Goal: Task Accomplishment & Management: Complete application form

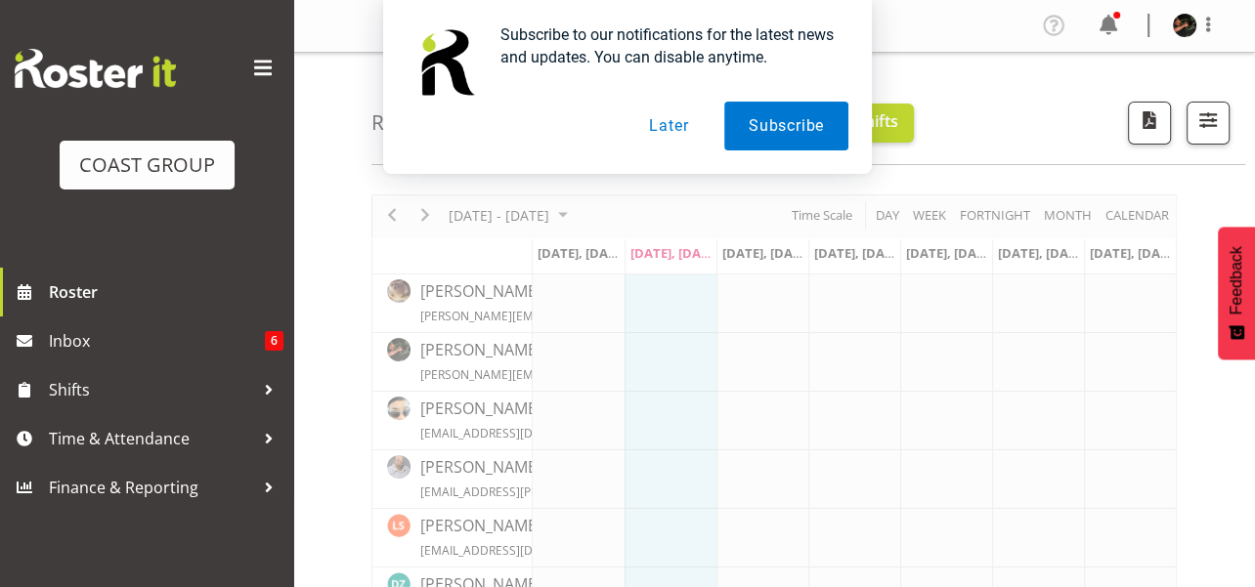
click at [667, 128] on button "Later" at bounding box center [669, 126] width 88 height 49
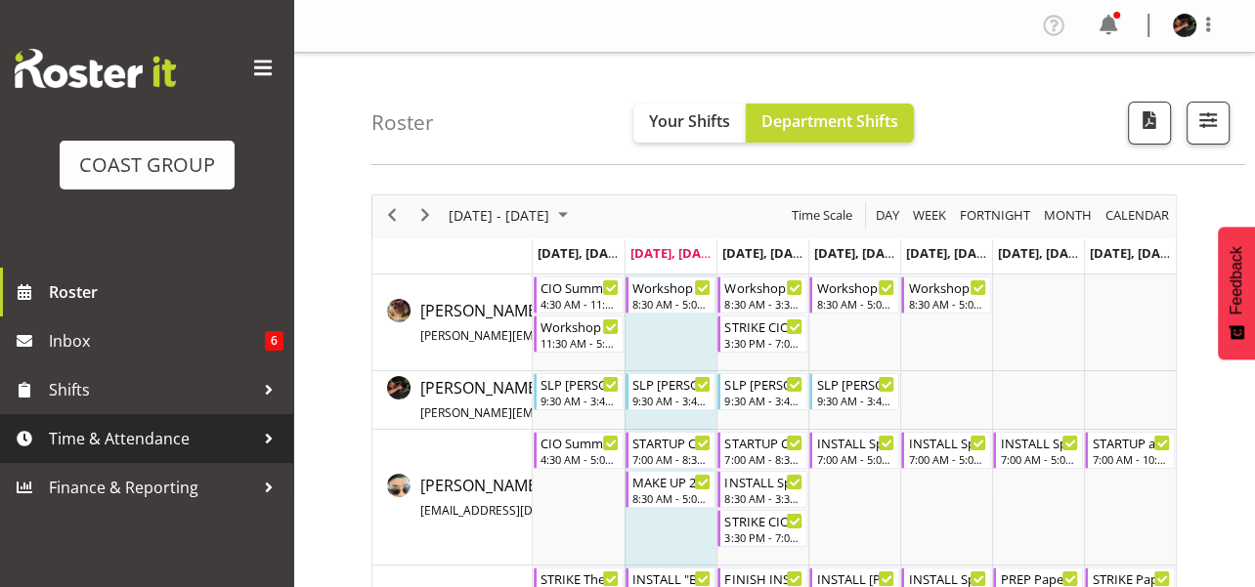
click at [103, 432] on span "Time & Attendance" at bounding box center [151, 438] width 205 height 29
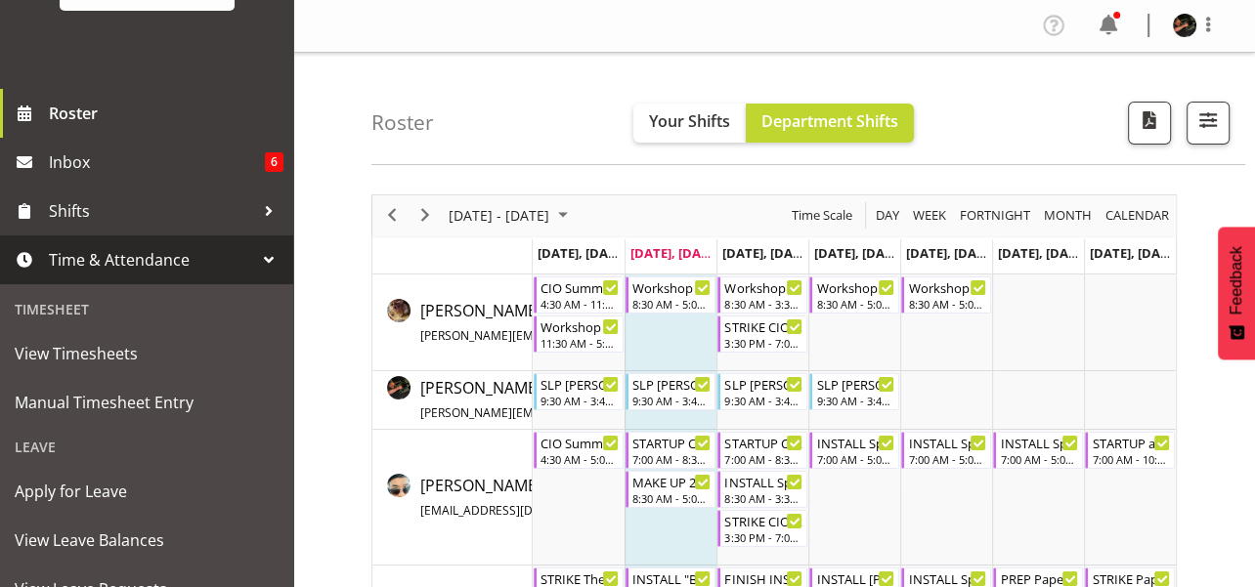
scroll to position [195, 0]
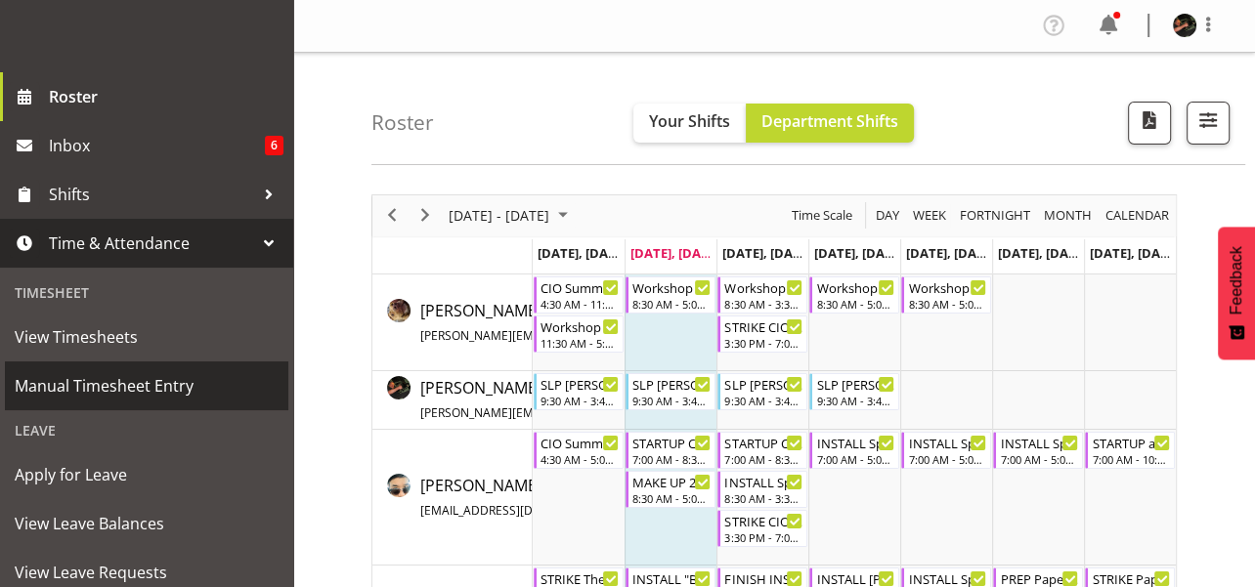
click at [113, 384] on span "Manual Timesheet Entry" at bounding box center [147, 385] width 264 height 29
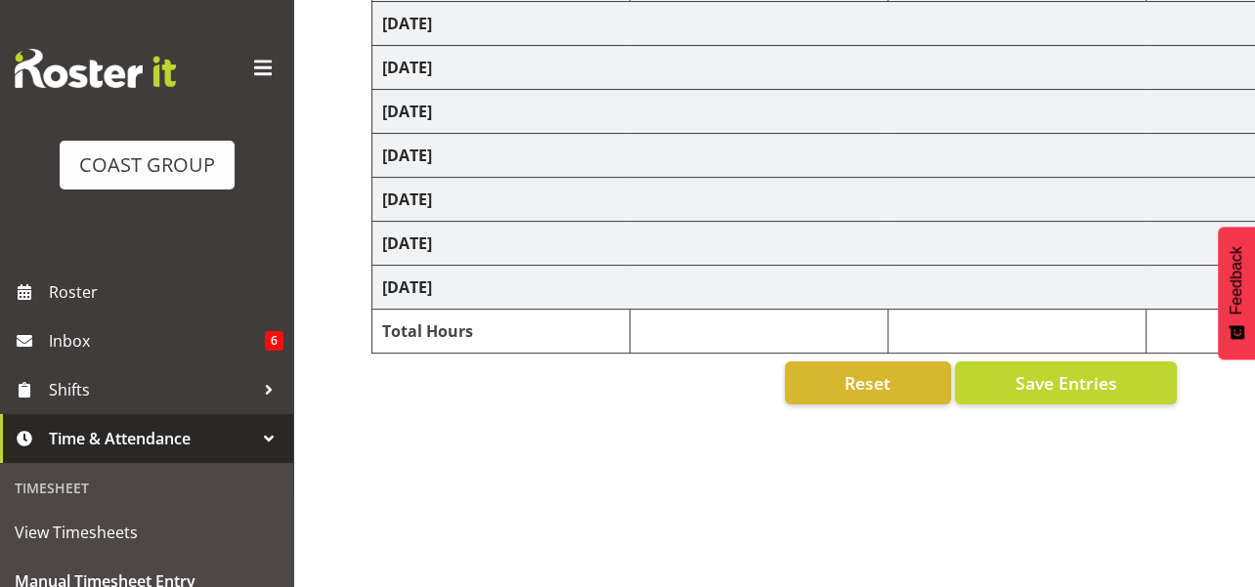
scroll to position [368, 0]
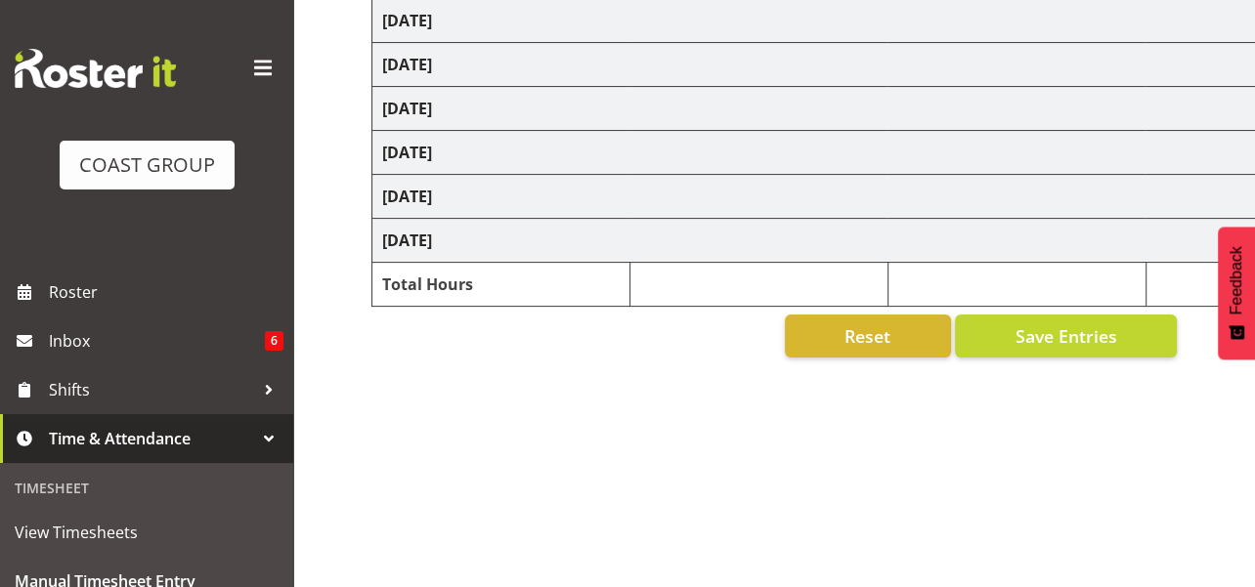
select select "70231"
select select "45"
select select "70231"
select select "45"
select select "70231"
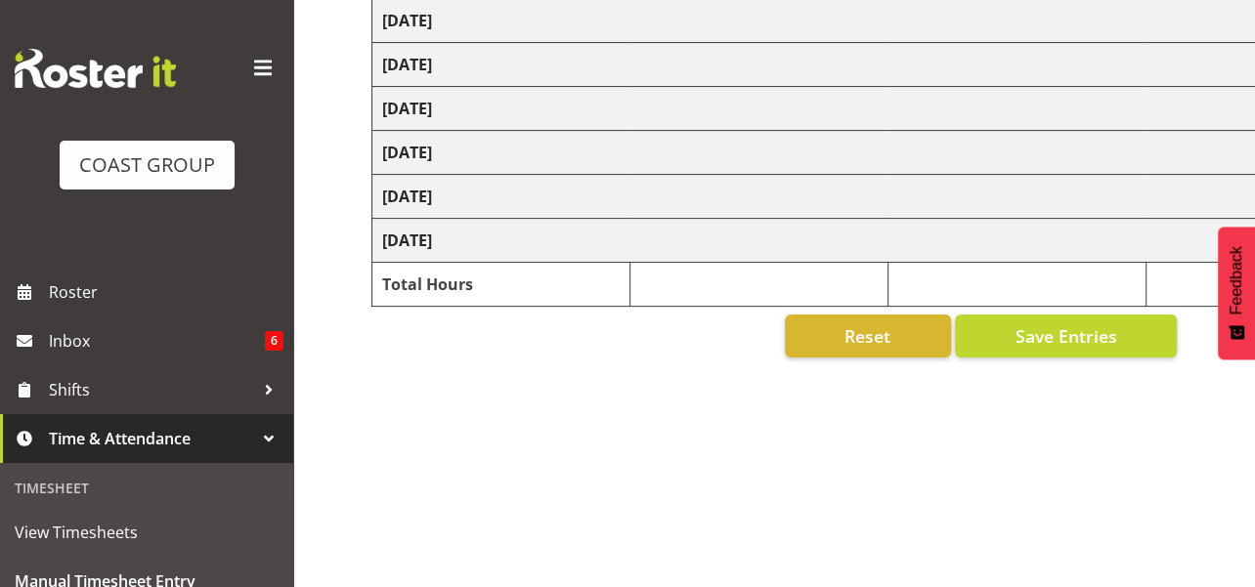
select select "45"
select select "70231"
select select "45"
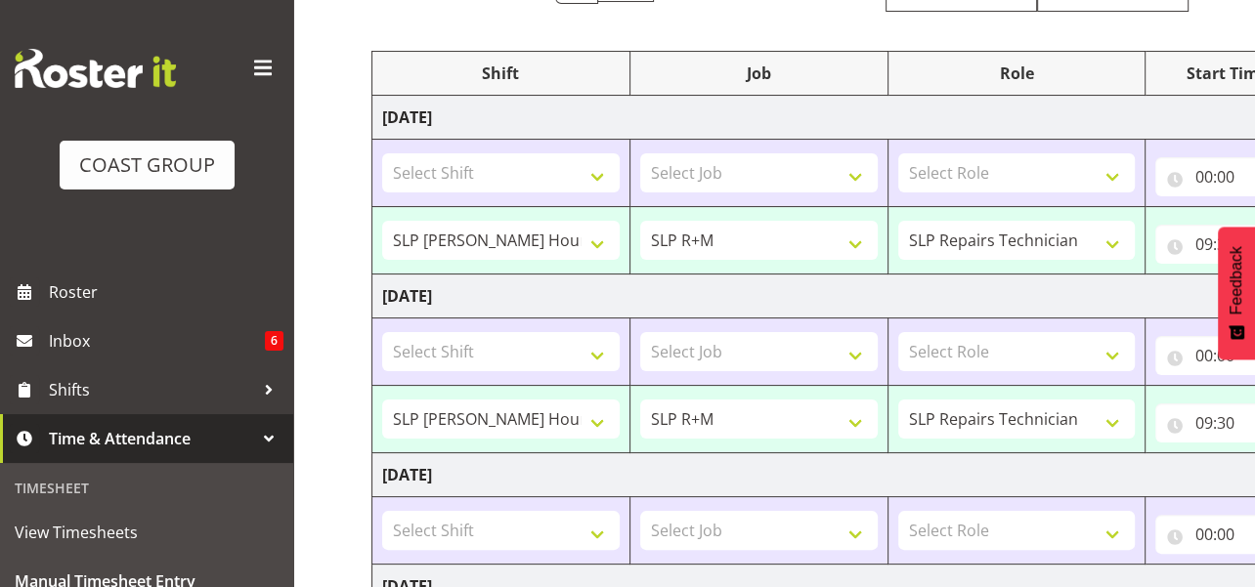
scroll to position [195, 0]
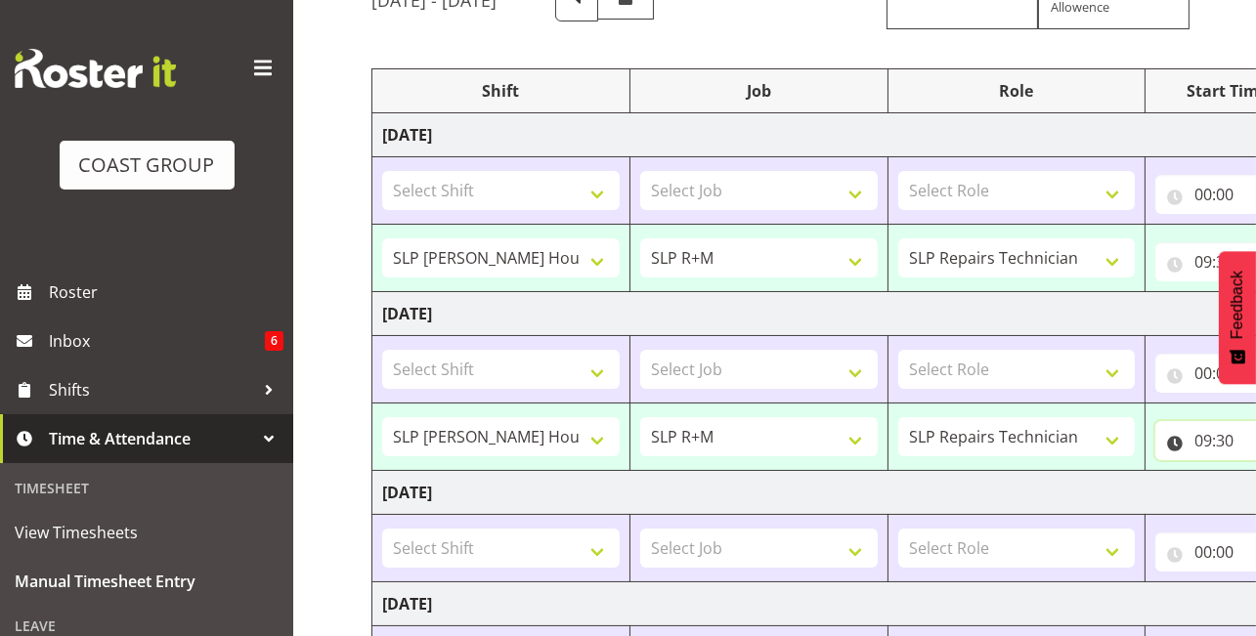
click at [1209, 440] on input "09:30" at bounding box center [1226, 440] width 143 height 39
click at [1209, 556] on input "00:00" at bounding box center [1226, 552] width 143 height 39
click at [1204, 552] on input "00:00" at bounding box center [1226, 552] width 143 height 39
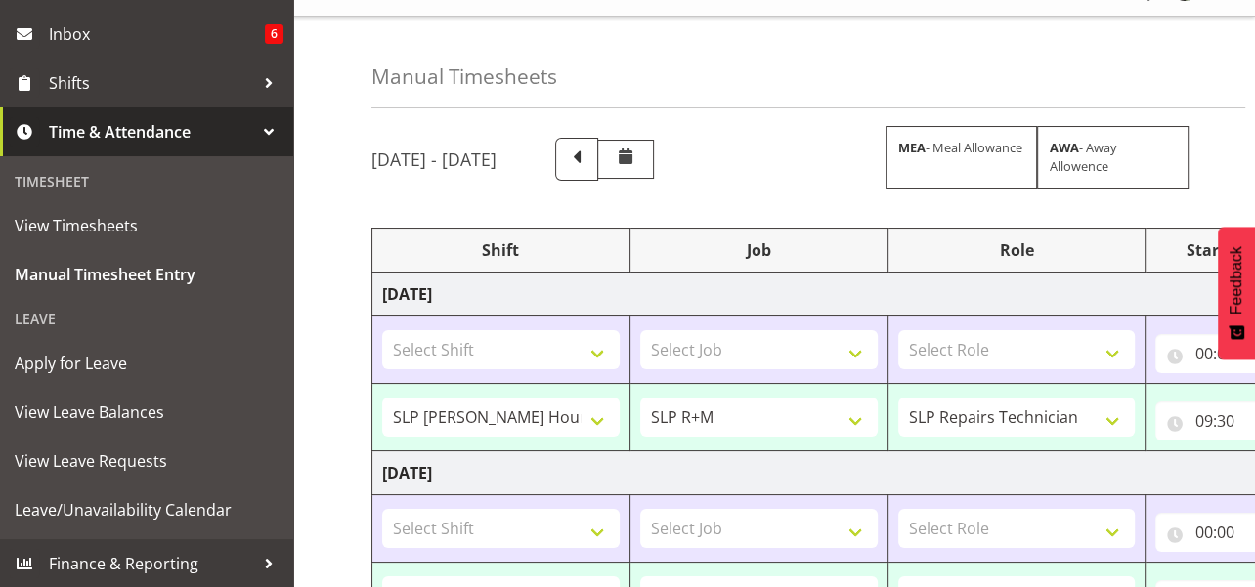
scroll to position [0, 0]
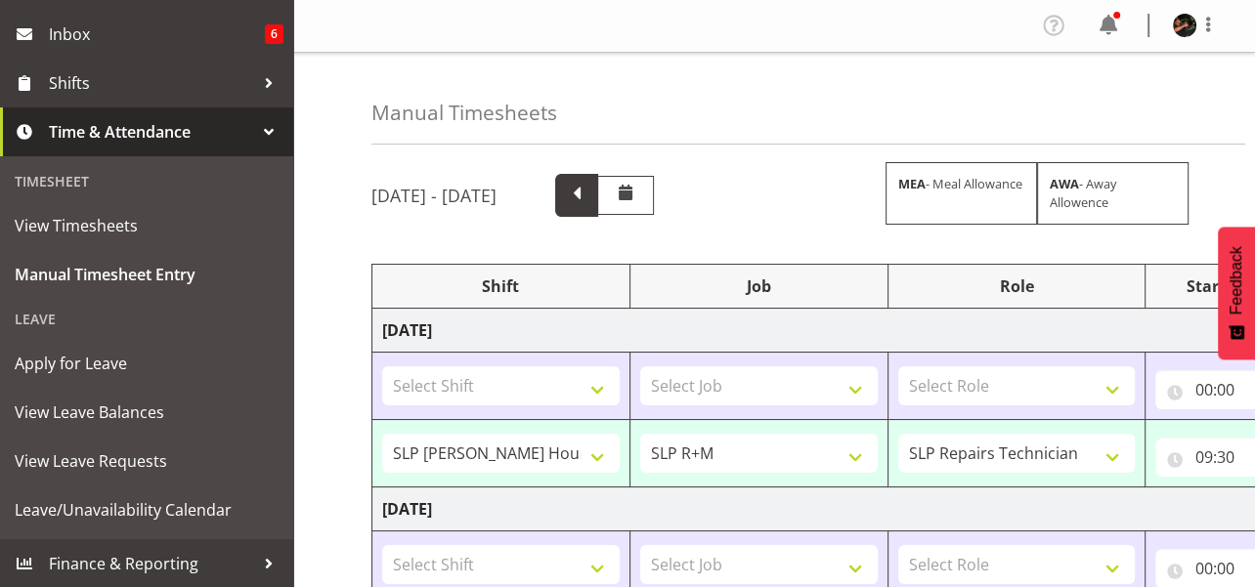
click at [589, 194] on span at bounding box center [576, 193] width 25 height 25
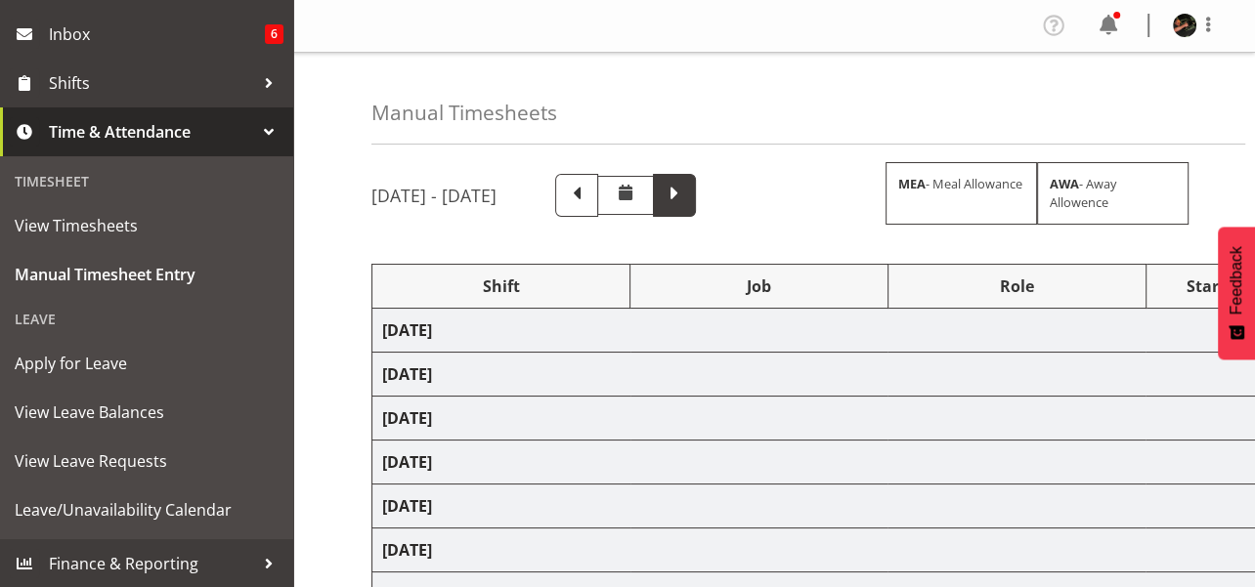
click at [687, 195] on span at bounding box center [674, 193] width 25 height 25
click at [637, 192] on span at bounding box center [625, 192] width 23 height 23
click at [637, 194] on span at bounding box center [625, 192] width 23 height 23
select select "70231"
select select "45"
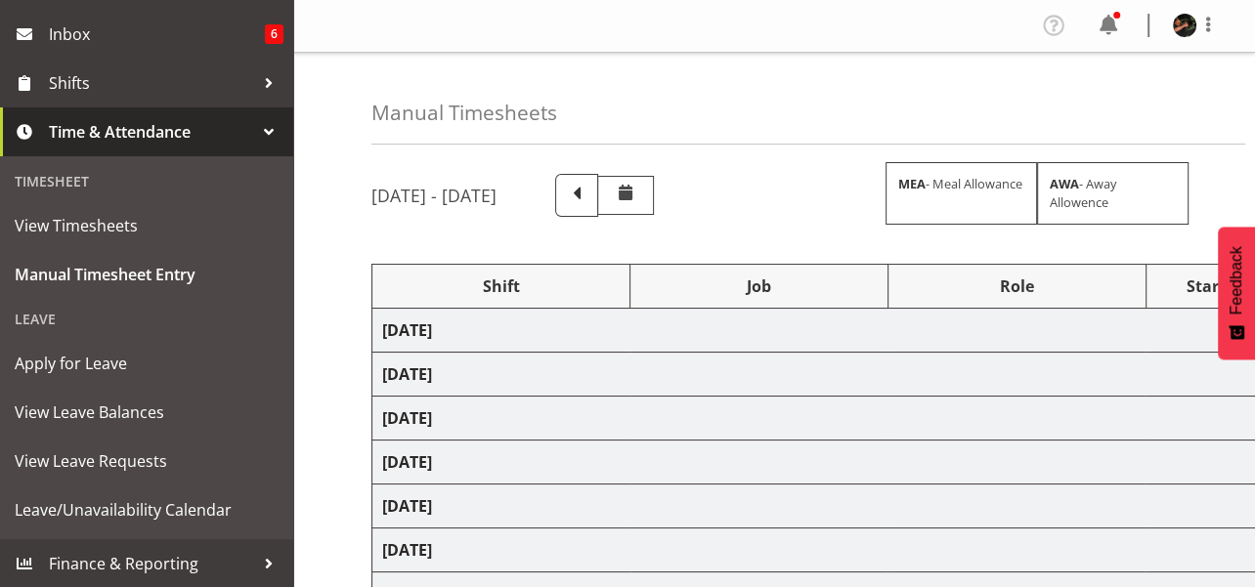
select select "70231"
select select "45"
select select "70231"
select select "45"
select select "70231"
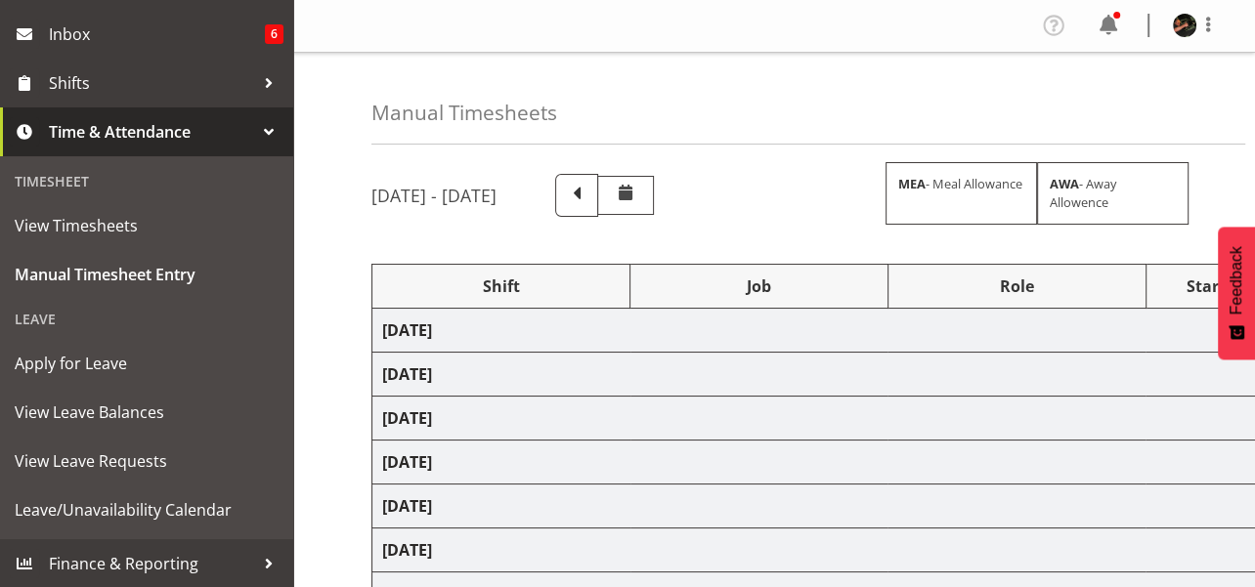
select select "45"
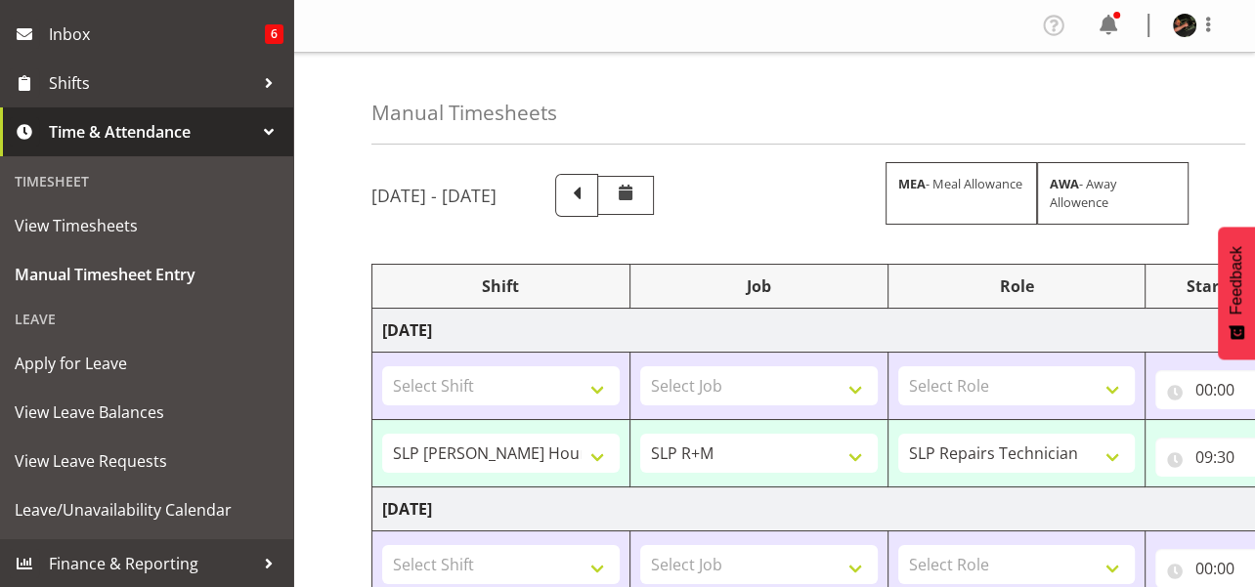
drag, startPoint x: 273, startPoint y: 177, endPoint x: 195, endPoint y: 181, distance: 77.3
click at [195, 181] on div "Timesheet" at bounding box center [146, 181] width 283 height 40
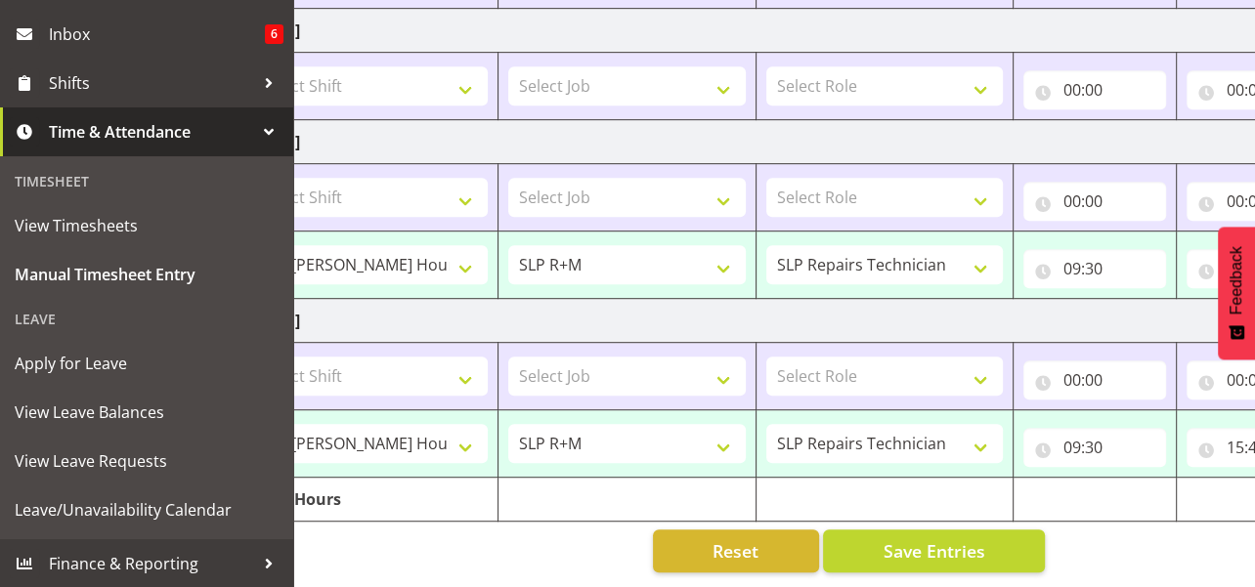
scroll to position [106, 0]
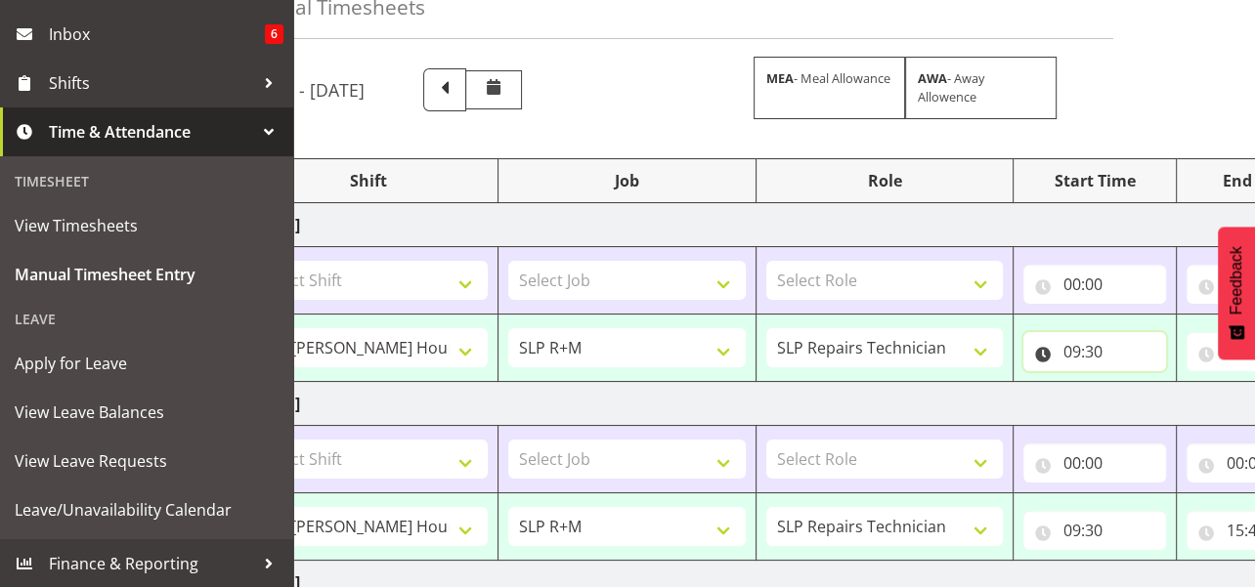
click at [1075, 355] on input "09:30" at bounding box center [1094, 351] width 143 height 39
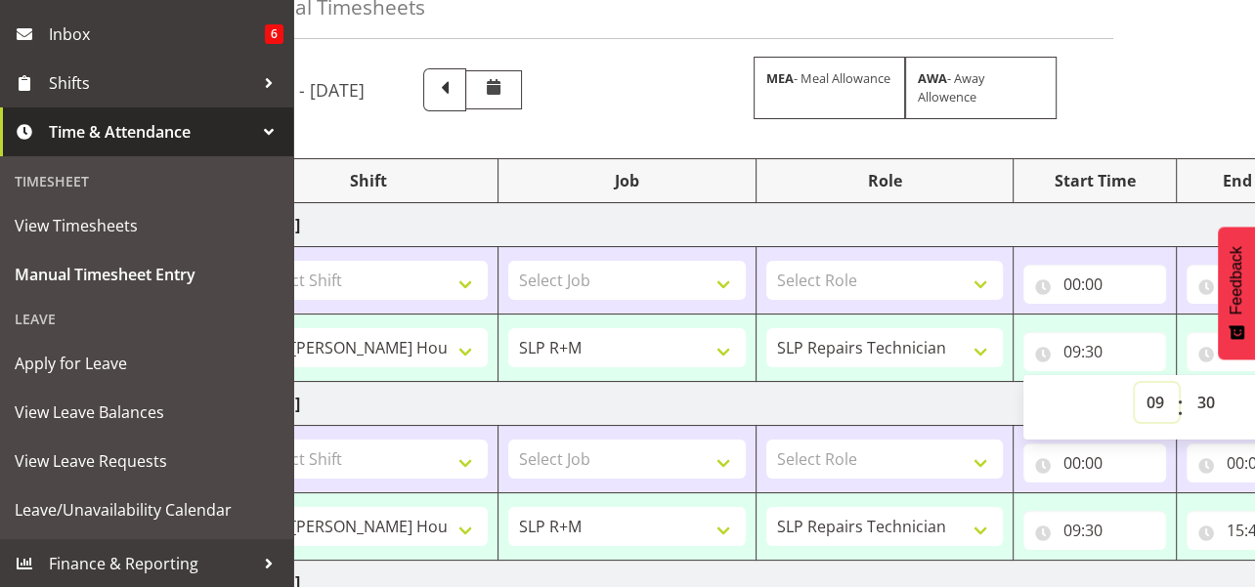
click at [1154, 405] on select "00 01 02 03 04 05 06 07 08 09 10 11 12 13 14 15 16 17 18 19 20 21 22 23" at bounding box center [1157, 402] width 44 height 39
select select "8"
click at [1135, 383] on select "00 01 02 03 04 05 06 07 08 09 10 11 12 13 14 15 16 17 18 19 20 21 22 23" at bounding box center [1157, 402] width 44 height 39
type input "08:30"
click at [1204, 401] on select "00 01 02 03 04 05 06 07 08 09 10 11 12 13 14 15 16 17 18 19 20 21 22 23 24 25 2…" at bounding box center [1208, 402] width 44 height 39
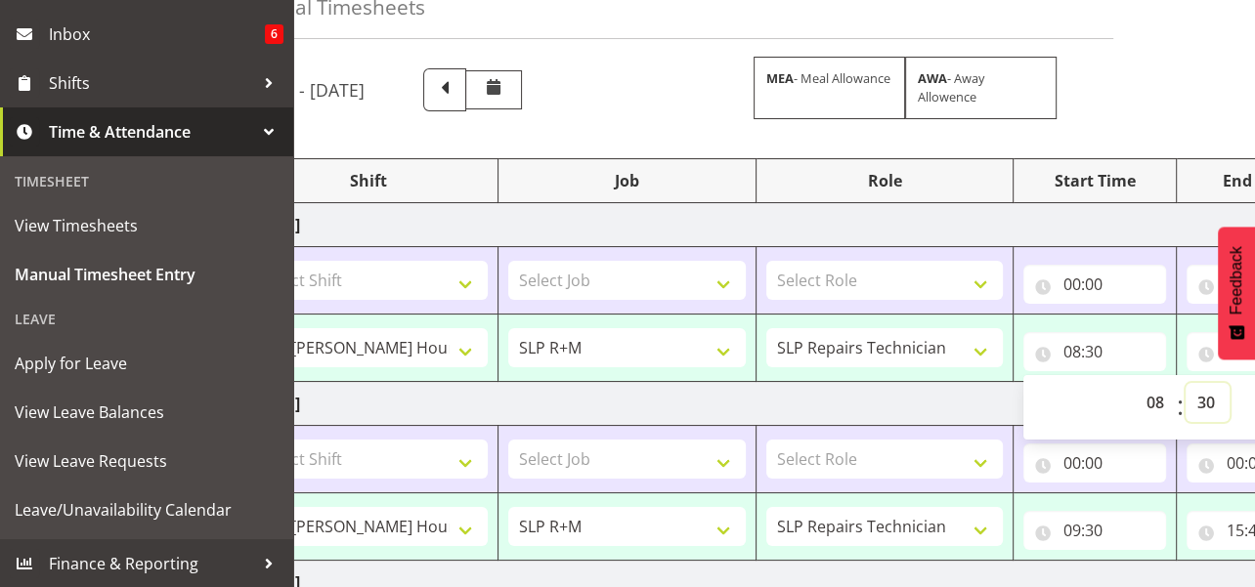
select select "0"
click at [1186, 383] on select "00 01 02 03 04 05 06 07 08 09 10 11 12 13 14 15 16 17 18 19 20 21 22 23 24 25 2…" at bounding box center [1208, 402] width 44 height 39
type input "08:00"
click at [1077, 533] on input "09:30" at bounding box center [1094, 530] width 143 height 39
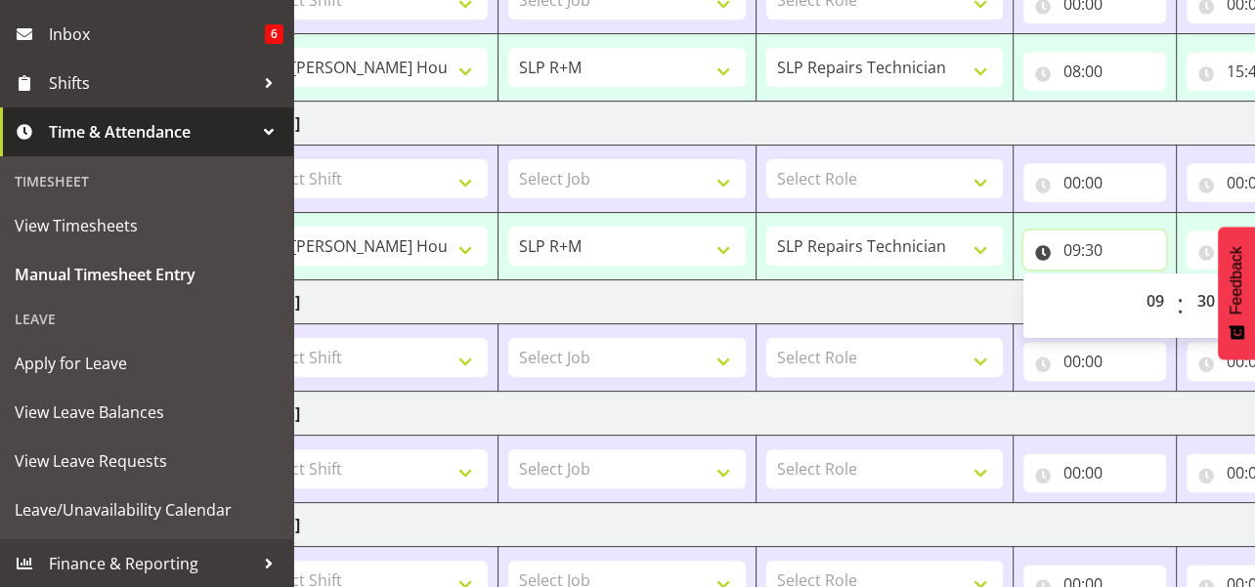
scroll to position [195, 0]
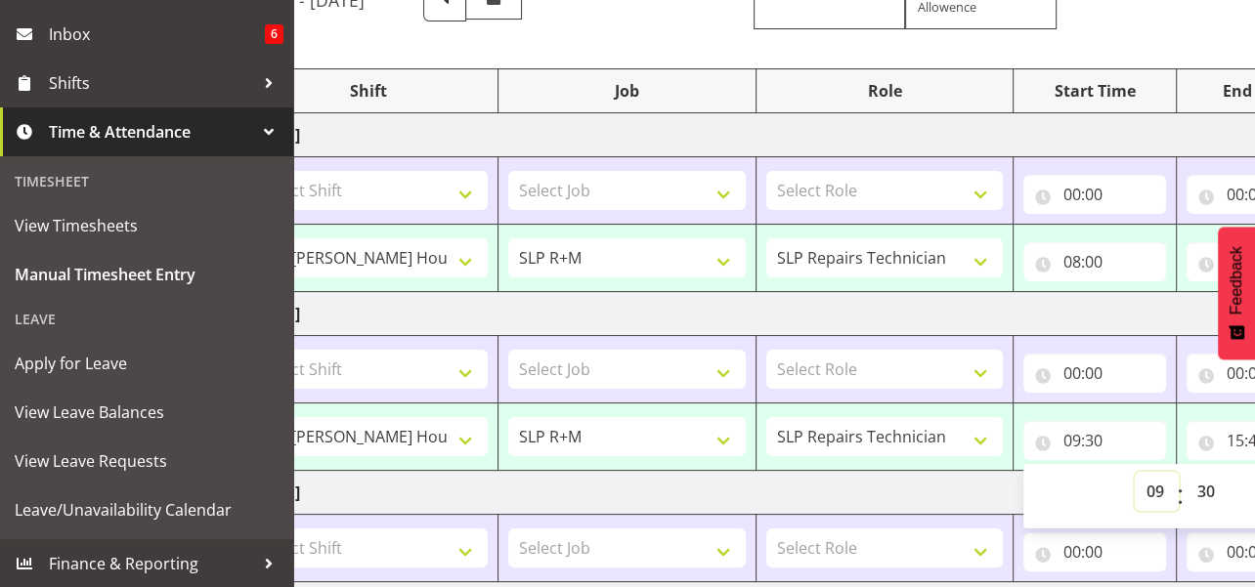
click at [1158, 497] on select "00 01 02 03 04 05 06 07 08 09 10 11 12 13 14 15 16 17 18 19 20 21 22 23" at bounding box center [1157, 491] width 44 height 39
select select "0"
click at [1135, 472] on select "00 01 02 03 04 05 06 07 08 09 10 11 12 13 14 15 16 17 18 19 20 21 22 23" at bounding box center [1157, 491] width 44 height 39
type input "00:30"
click at [1209, 489] on select "00 01 02 03 04 05 06 07 08 09 10 11 12 13 14 15 16 17 18 19 20 21 22 23 24 25 2…" at bounding box center [1208, 491] width 44 height 39
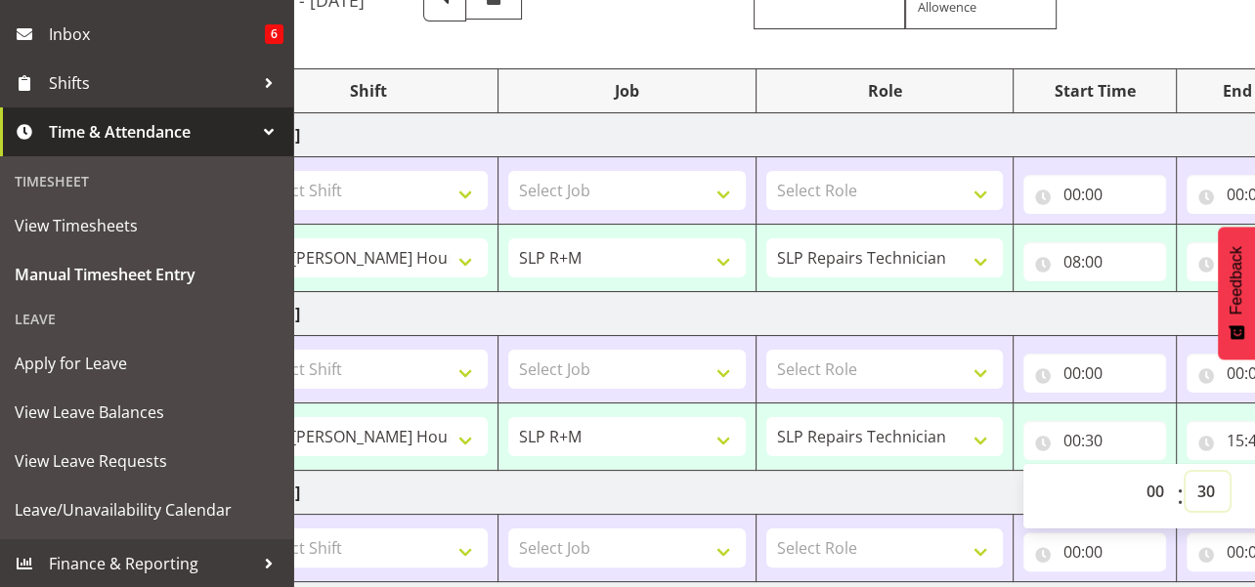
select select "0"
click at [1186, 472] on select "00 01 02 03 04 05 06 07 08 09 10 11 12 13 14 15 16 17 18 19 20 21 22 23 24 25 2…" at bounding box center [1208, 491] width 44 height 39
type input "00:00"
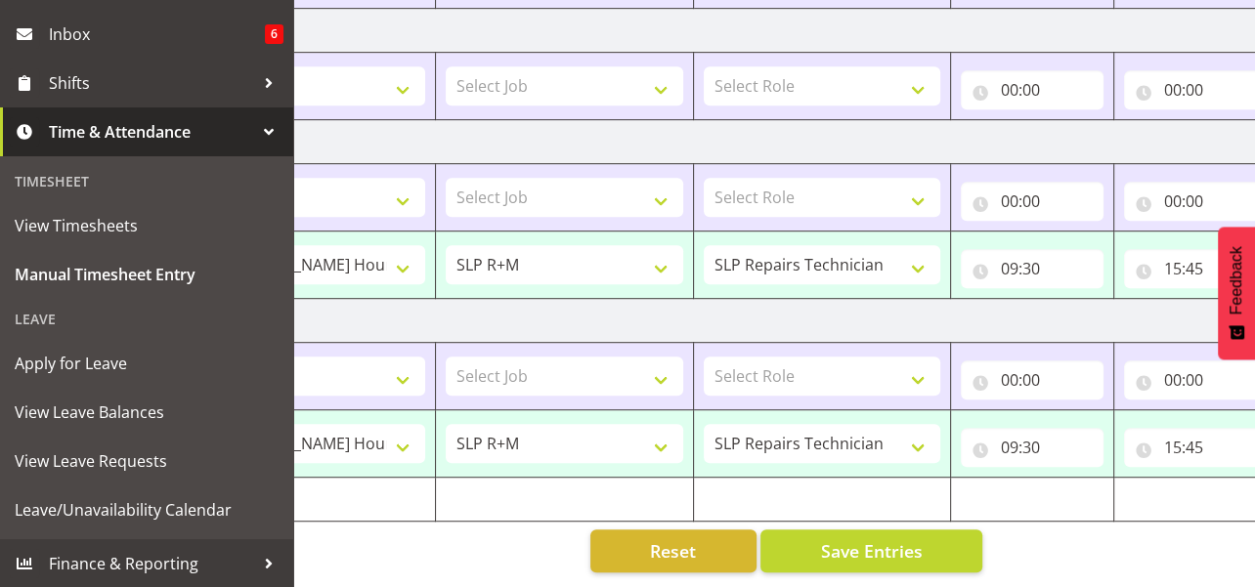
scroll to position [0, 234]
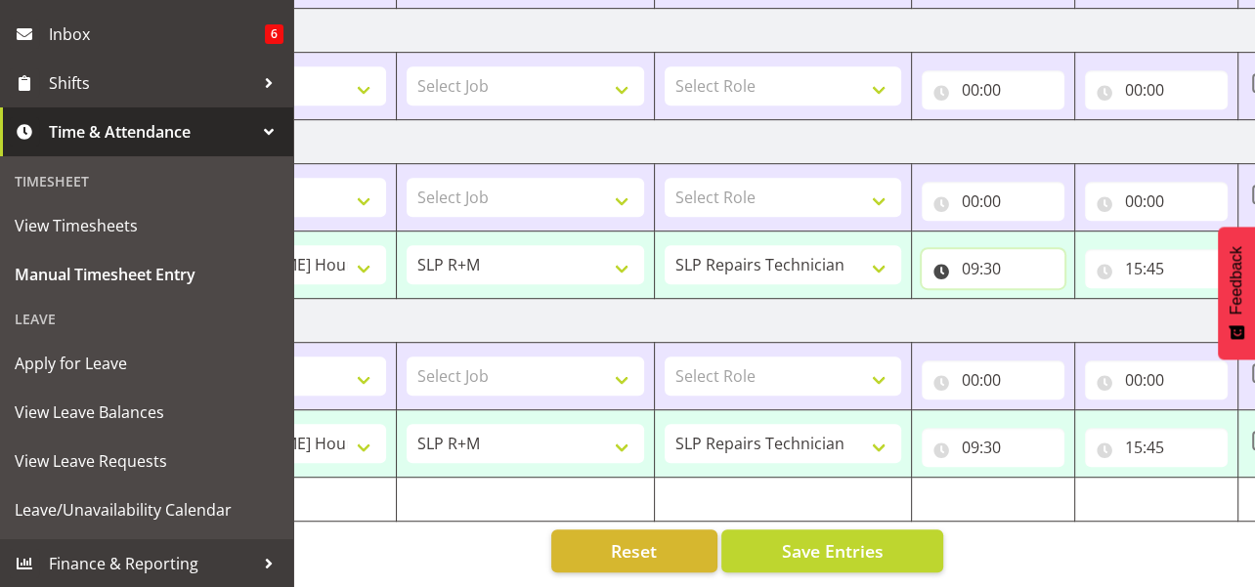
click at [969, 257] on input "09:30" at bounding box center [993, 268] width 143 height 39
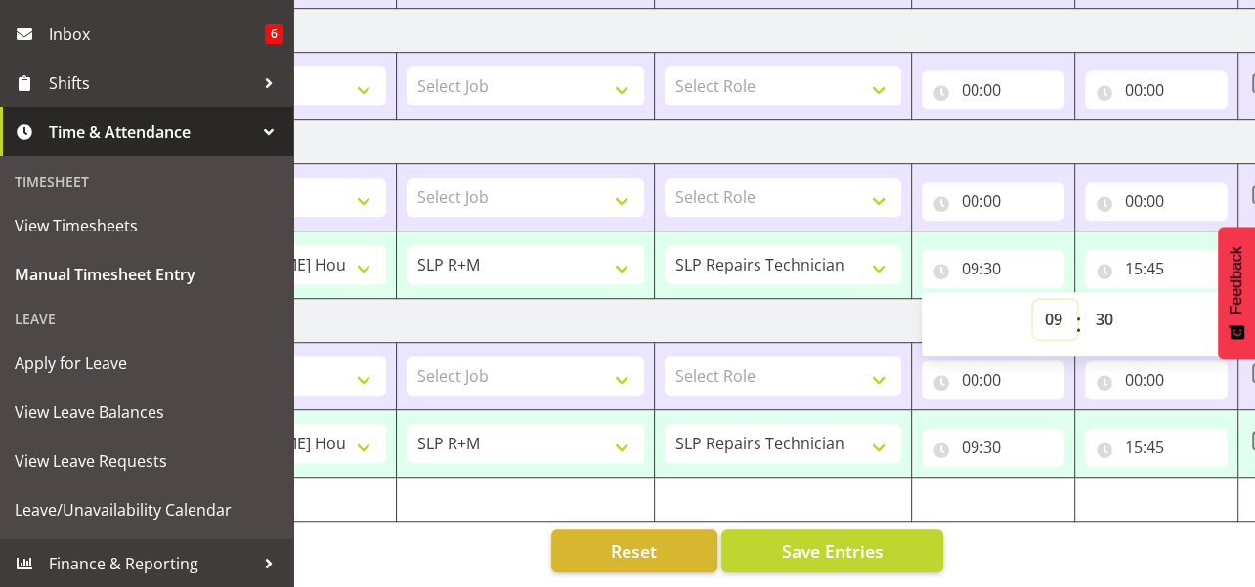
click at [1056, 304] on select "00 01 02 03 04 05 06 07 08 09 10 11 12 13 14 15 16 17 18 19 20 21 22 23" at bounding box center [1055, 319] width 44 height 39
select select "0"
click at [1033, 300] on select "00 01 02 03 04 05 06 07 08 09 10 11 12 13 14 15 16 17 18 19 20 21 22 23" at bounding box center [1055, 319] width 44 height 39
type input "00:30"
click at [1101, 310] on select "00 01 02 03 04 05 06 07 08 09 10 11 12 13 14 15 16 17 18 19 20 21 22 23 24 25 2…" at bounding box center [1106, 319] width 44 height 39
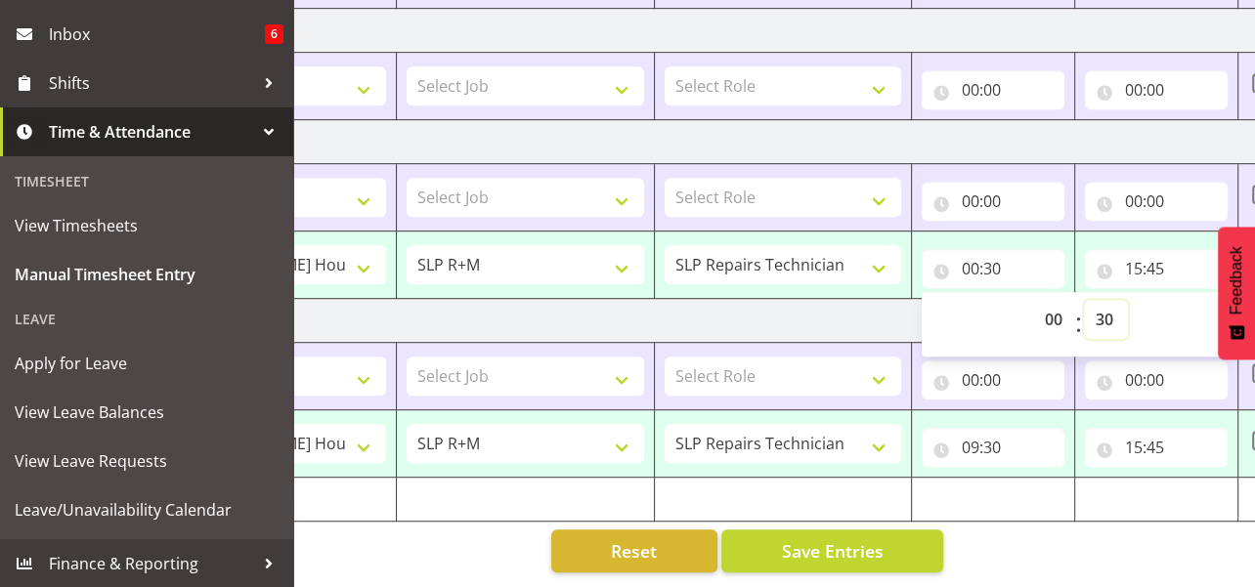
select select "0"
click at [1084, 300] on select "00 01 02 03 04 05 06 07 08 09 10 11 12 13 14 15 16 17 18 19 20 21 22 23 24 25 2…" at bounding box center [1106, 319] width 44 height 39
type input "00:00"
click at [1137, 257] on input "15:45" at bounding box center [1156, 268] width 143 height 39
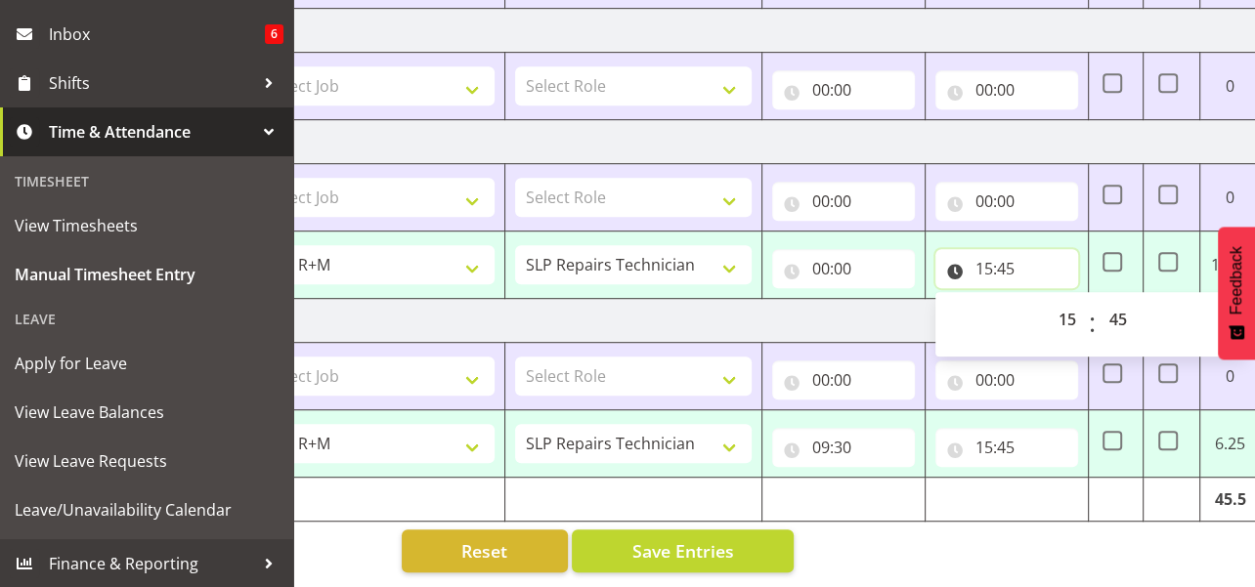
scroll to position [0, 394]
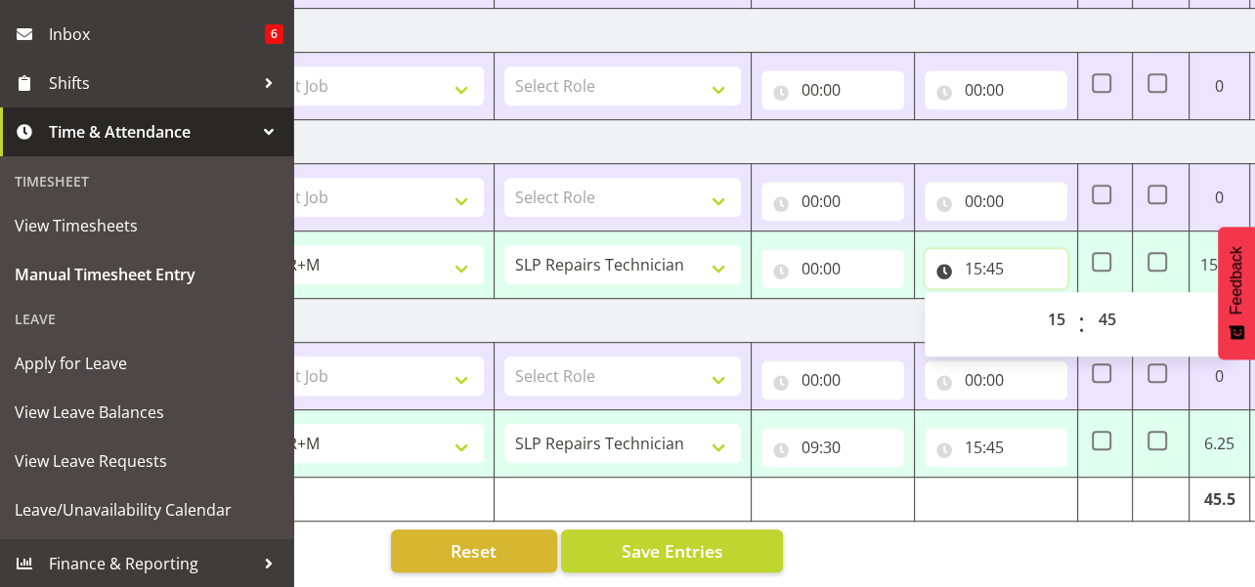
click at [975, 257] on input "15:45" at bounding box center [996, 268] width 143 height 39
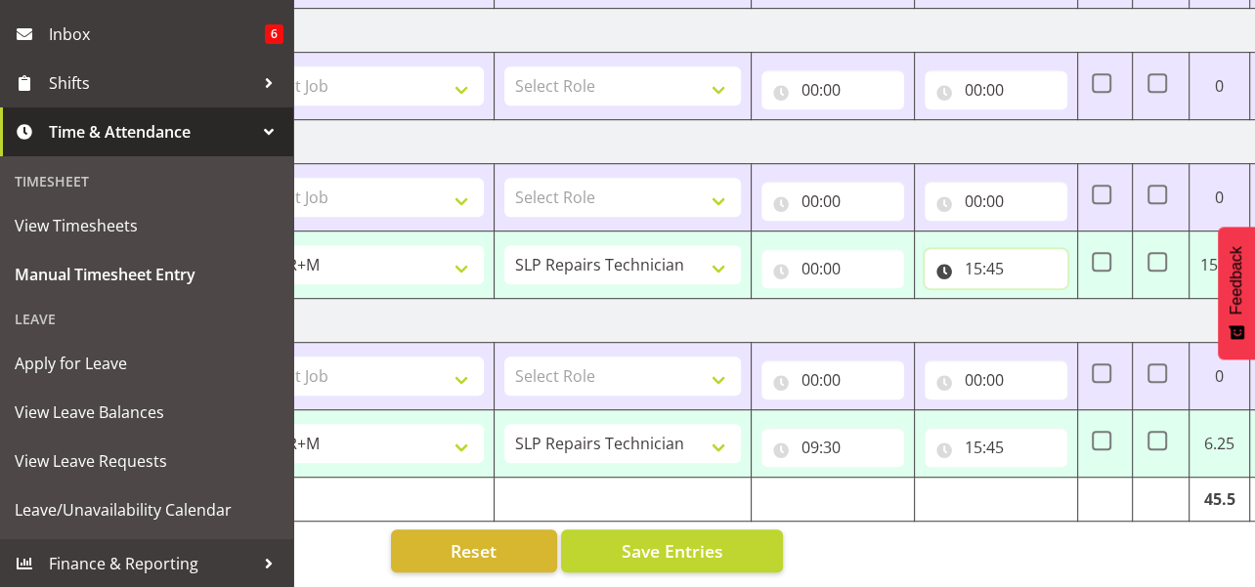
click at [975, 257] on input "15:45" at bounding box center [996, 268] width 143 height 39
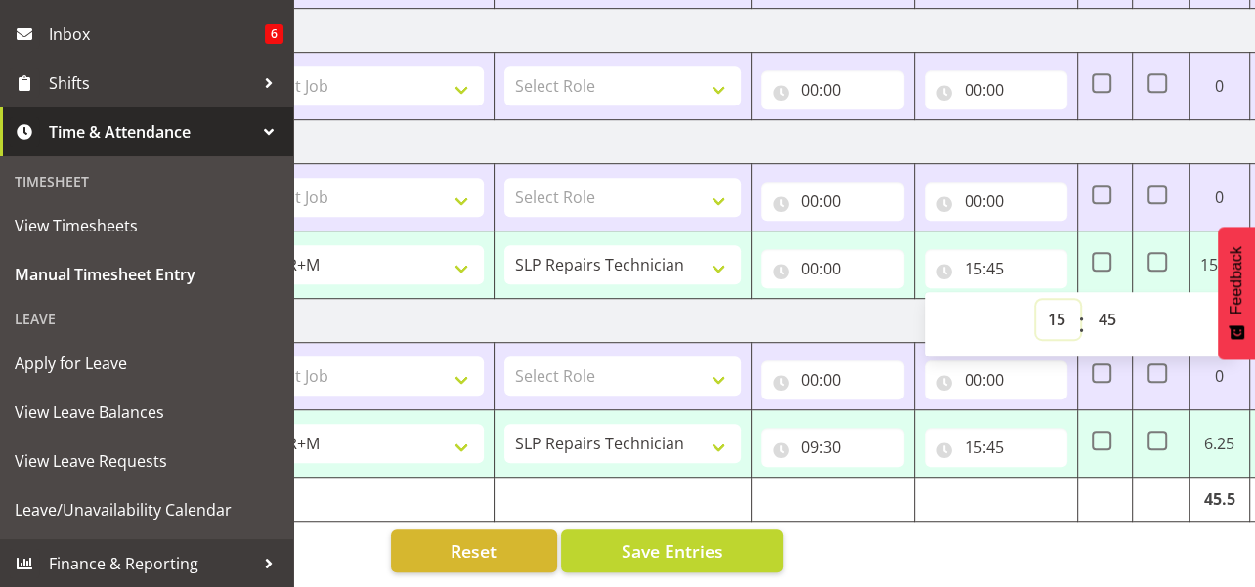
click at [1064, 303] on select "00 01 02 03 04 05 06 07 08 09 10 11 12 13 14 15 16 17 18 19 20 21 22 23" at bounding box center [1058, 319] width 44 height 39
select select "0"
click at [1036, 300] on select "00 01 02 03 04 05 06 07 08 09 10 11 12 13 14 15 16 17 18 19 20 21 22 23" at bounding box center [1058, 319] width 44 height 39
type input "00:45"
click at [1109, 306] on select "00 01 02 03 04 05 06 07 08 09 10 11 12 13 14 15 16 17 18 19 20 21 22 23 24 25 2…" at bounding box center [1109, 319] width 44 height 39
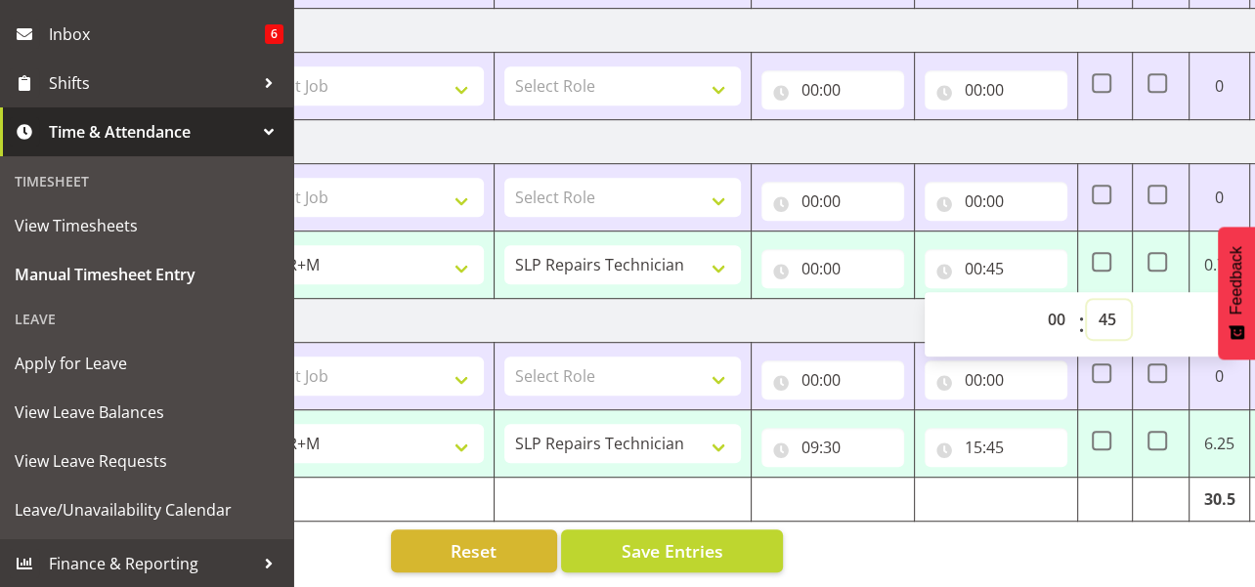
select select "0"
click at [1087, 300] on select "00 01 02 03 04 05 06 07 08 09 10 11 12 13 14 15 16 17 18 19 20 21 22 23 24 25 2…" at bounding box center [1109, 319] width 44 height 39
type input "00:00"
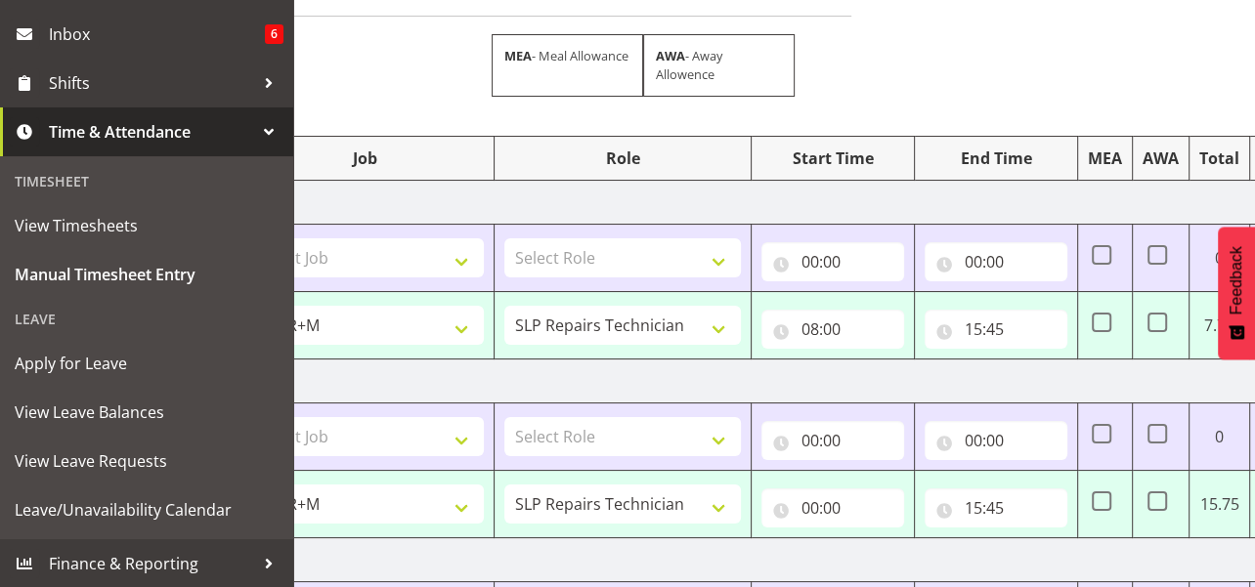
scroll to position [301, 0]
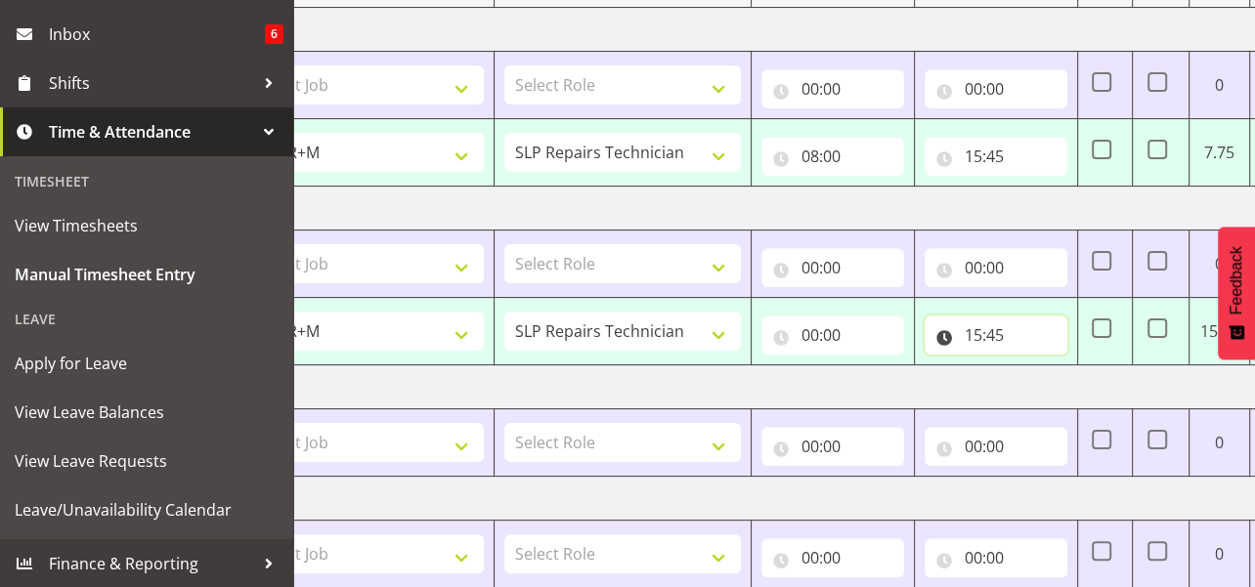
click at [977, 328] on input "15:45" at bounding box center [996, 335] width 143 height 39
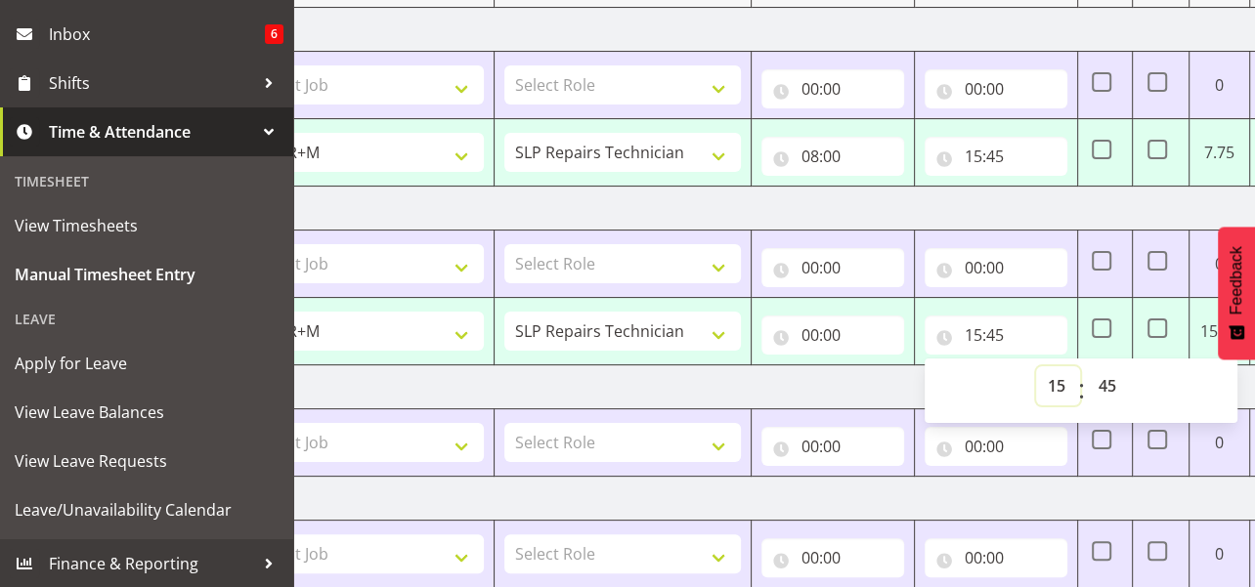
click at [1055, 386] on select "00 01 02 03 04 05 06 07 08 09 10 11 12 13 14 15 16 17 18 19 20 21 22 23" at bounding box center [1058, 386] width 44 height 39
select select "0"
click at [1036, 367] on select "00 01 02 03 04 05 06 07 08 09 10 11 12 13 14 15 16 17 18 19 20 21 22 23" at bounding box center [1058, 386] width 44 height 39
type input "00:45"
click at [1106, 390] on select "00 01 02 03 04 05 06 07 08 09 10 11 12 13 14 15 16 17 18 19 20 21 22 23 24 25 2…" at bounding box center [1109, 386] width 44 height 39
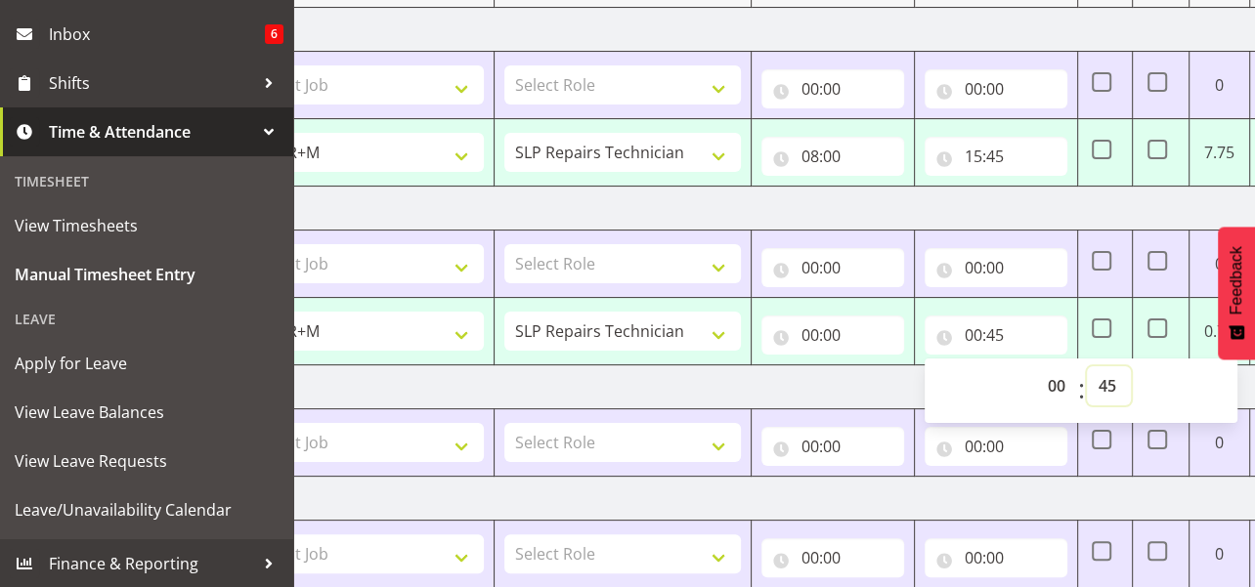
select select "0"
click at [1087, 367] on select "00 01 02 03 04 05 06 07 08 09 10 11 12 13 14 15 16 17 18 19 20 21 22 23 24 25 2…" at bounding box center [1109, 386] width 44 height 39
type input "00:00"
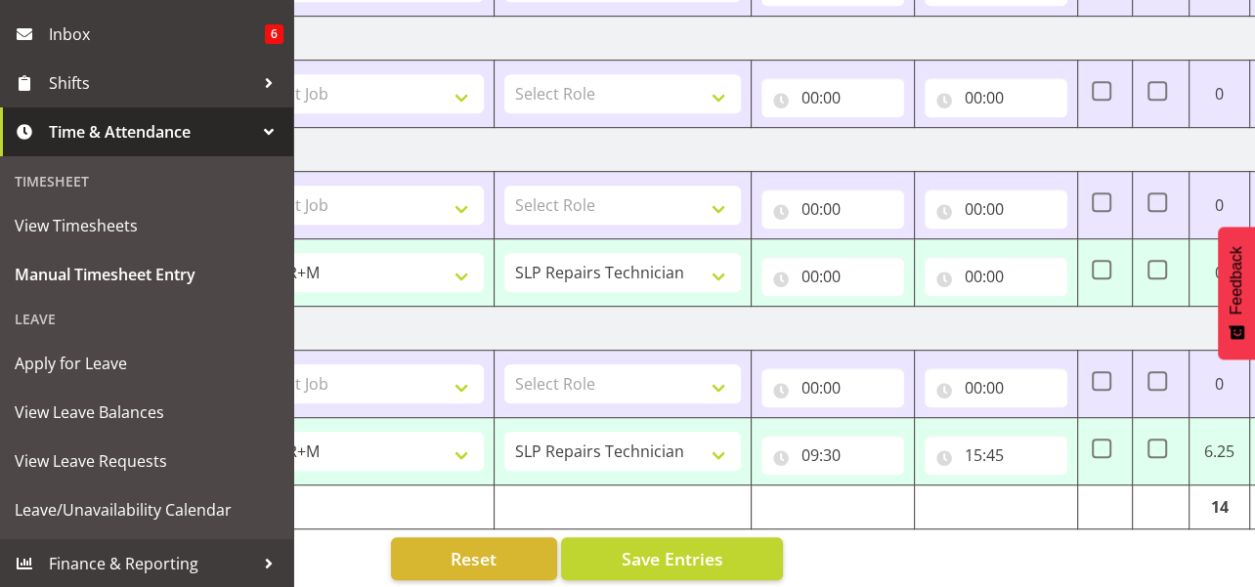
scroll to position [888, 0]
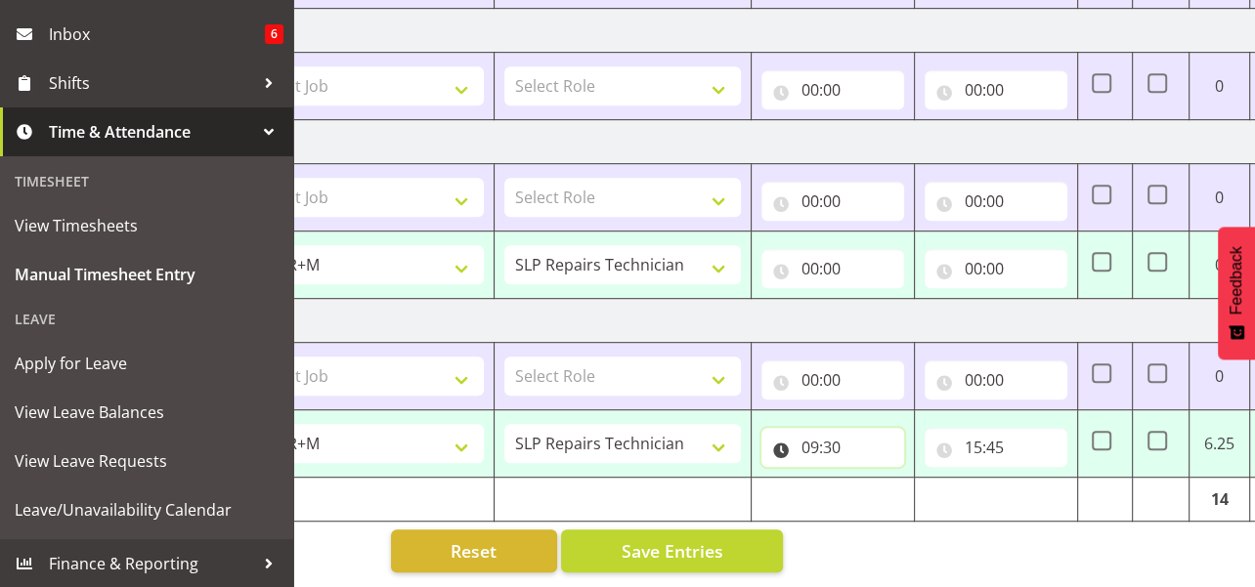
click at [810, 432] on input "09:30" at bounding box center [832, 447] width 143 height 39
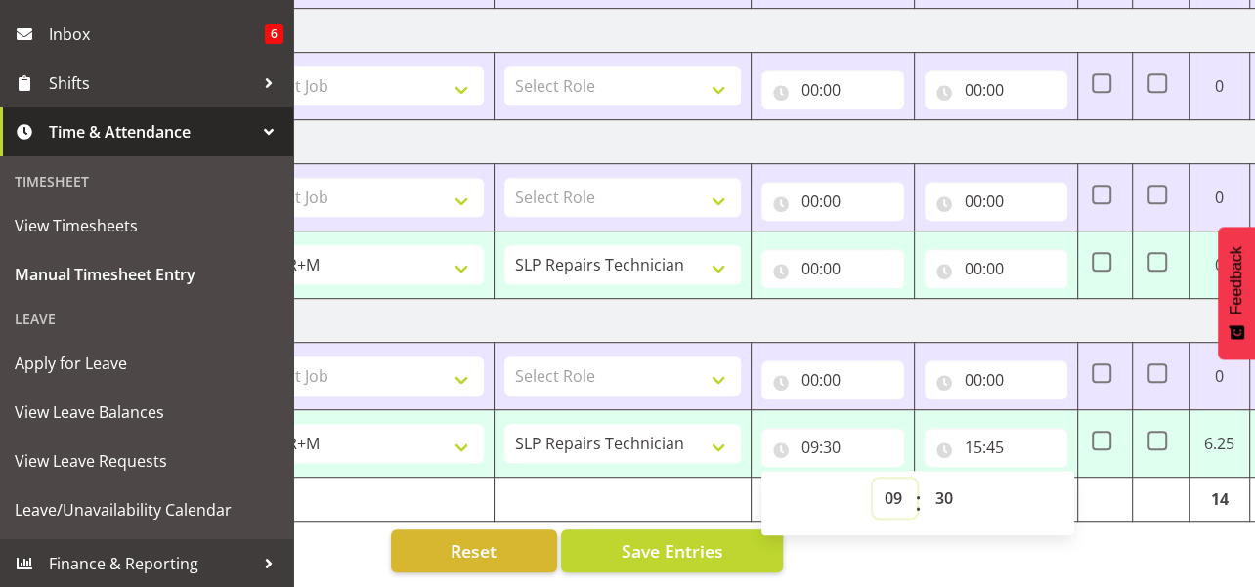
click at [899, 480] on select "00 01 02 03 04 05 06 07 08 09 10 11 12 13 14 15 16 17 18 19 20 21 22 23" at bounding box center [895, 498] width 44 height 39
select select "8"
click at [873, 479] on select "00 01 02 03 04 05 06 07 08 09 10 11 12 13 14 15 16 17 18 19 20 21 22 23" at bounding box center [895, 498] width 44 height 39
type input "08:30"
click at [945, 485] on select "00 01 02 03 04 05 06 07 08 09 10 11 12 13 14 15 16 17 18 19 20 21 22 23 24 25 2…" at bounding box center [946, 498] width 44 height 39
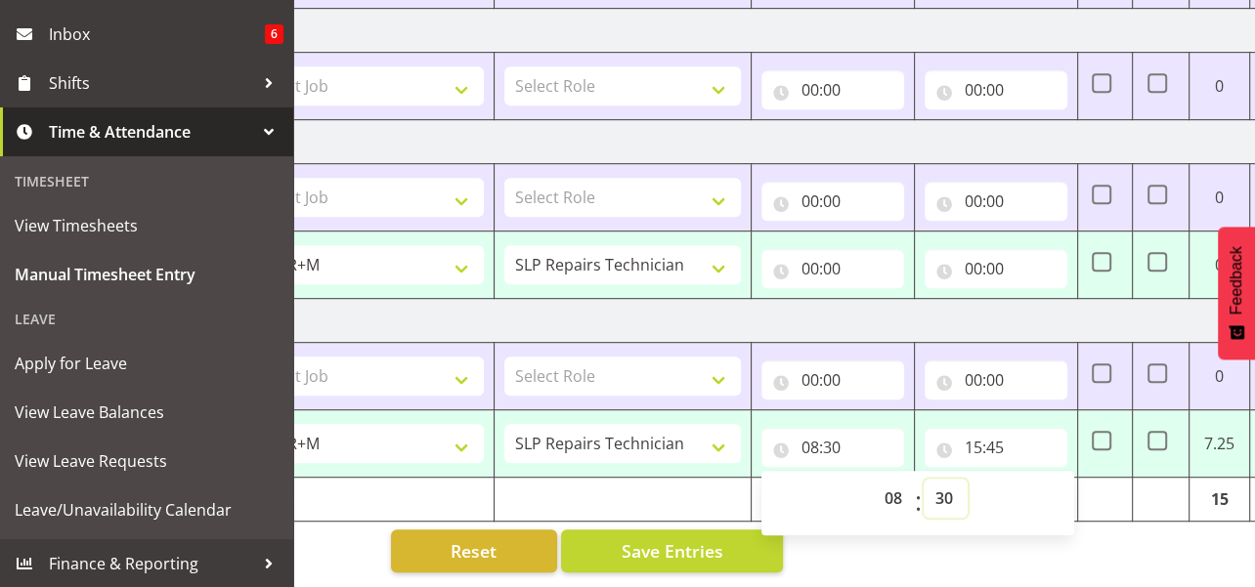
select select "0"
click at [924, 479] on select "00 01 02 03 04 05 06 07 08 09 10 11 12 13 14 15 16 17 18 19 20 21 22 23 24 25 2…" at bounding box center [946, 498] width 44 height 39
type input "08:00"
click at [975, 437] on input "15:45" at bounding box center [996, 447] width 143 height 39
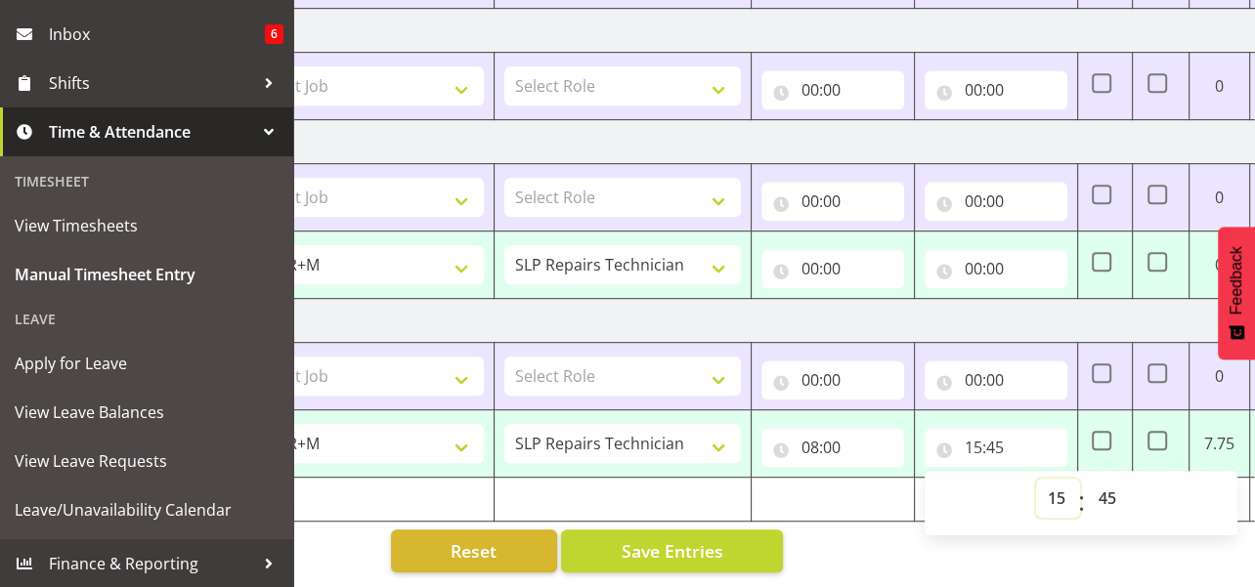
click at [1058, 485] on select "00 01 02 03 04 05 06 07 08 09 10 11 12 13 14 15 16 17 18 19 20 21 22 23" at bounding box center [1058, 498] width 44 height 39
select select "14"
click at [1036, 479] on select "00 01 02 03 04 05 06 07 08 09 10 11 12 13 14 15 16 17 18 19 20 21 22 23" at bounding box center [1058, 498] width 44 height 39
type input "14:45"
click at [1105, 484] on select "00 01 02 03 04 05 06 07 08 09 10 11 12 13 14 15 16 17 18 19 20 21 22 23 24 25 2…" at bounding box center [1109, 498] width 44 height 39
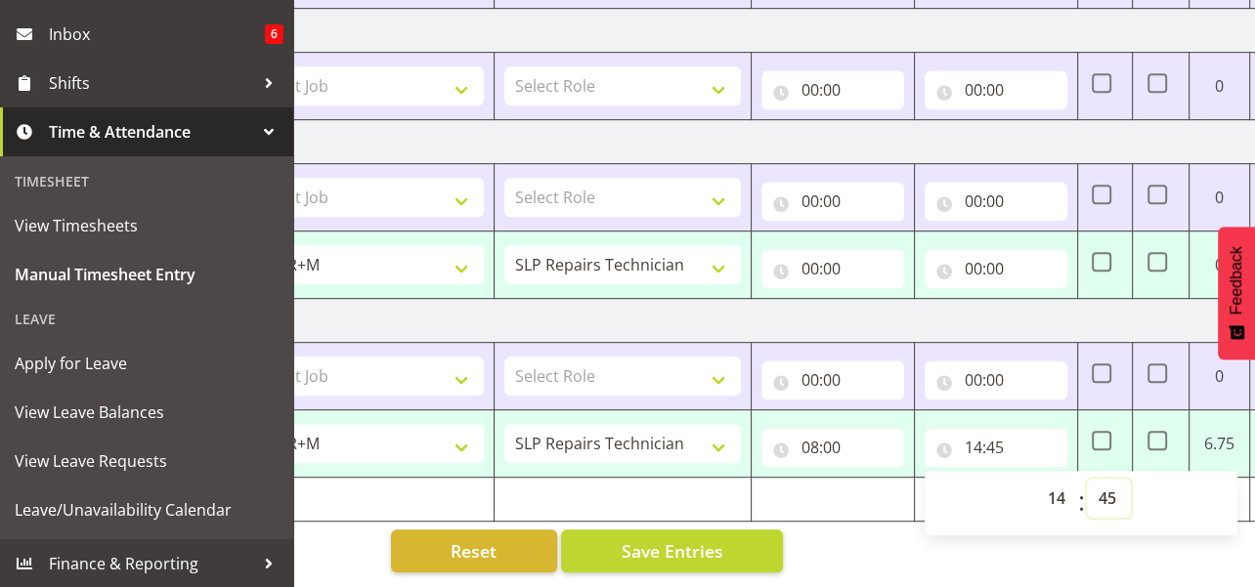
select select "15"
click at [1087, 479] on select "00 01 02 03 04 05 06 07 08 09 10 11 12 13 14 15 16 17 18 19 20 21 22 23 24 25 2…" at bounding box center [1109, 498] width 44 height 39
type input "14:15"
click at [863, 494] on td at bounding box center [833, 500] width 163 height 44
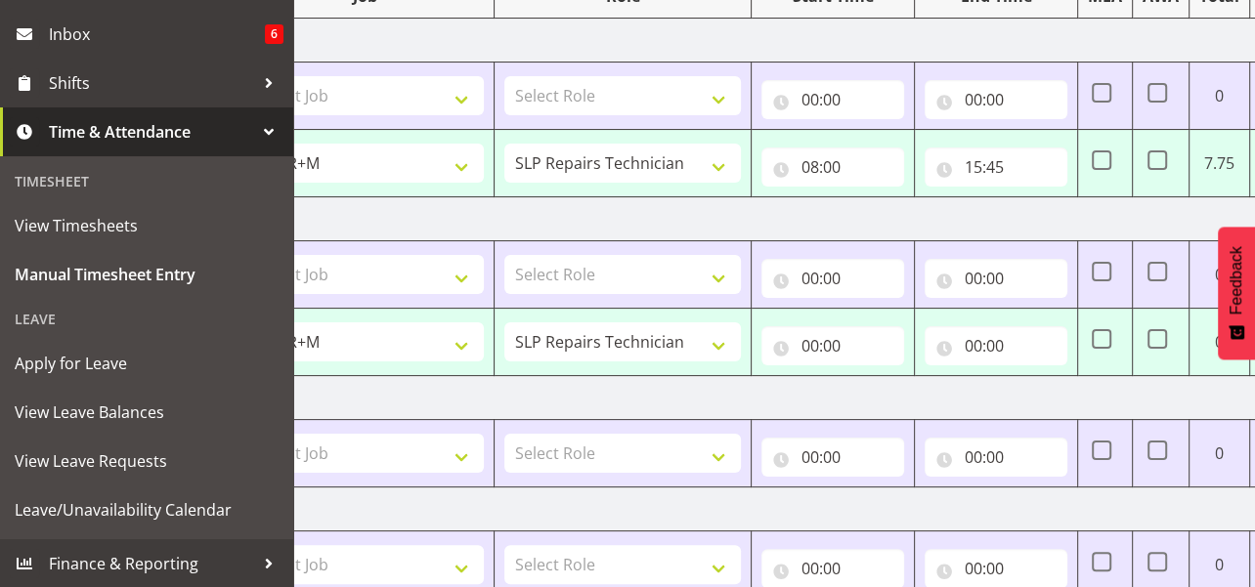
scroll to position [301, 0]
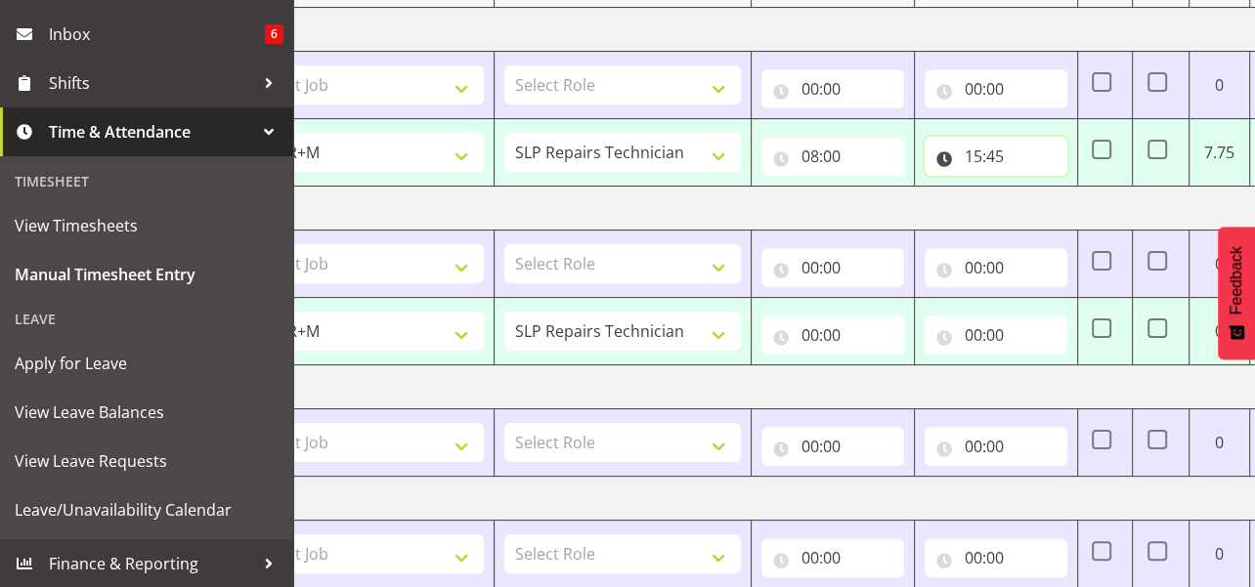
click at [975, 156] on input "15:45" at bounding box center [996, 156] width 143 height 39
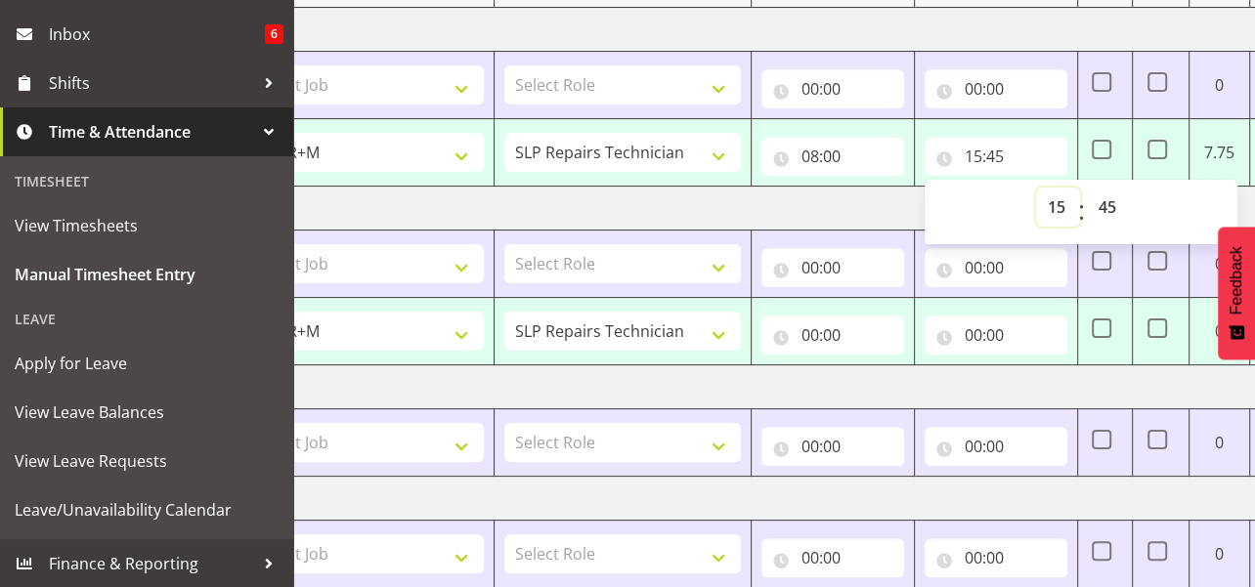
click at [1059, 202] on select "00 01 02 03 04 05 06 07 08 09 10 11 12 13 14 15 16 17 18 19 20 21 22 23" at bounding box center [1058, 207] width 44 height 39
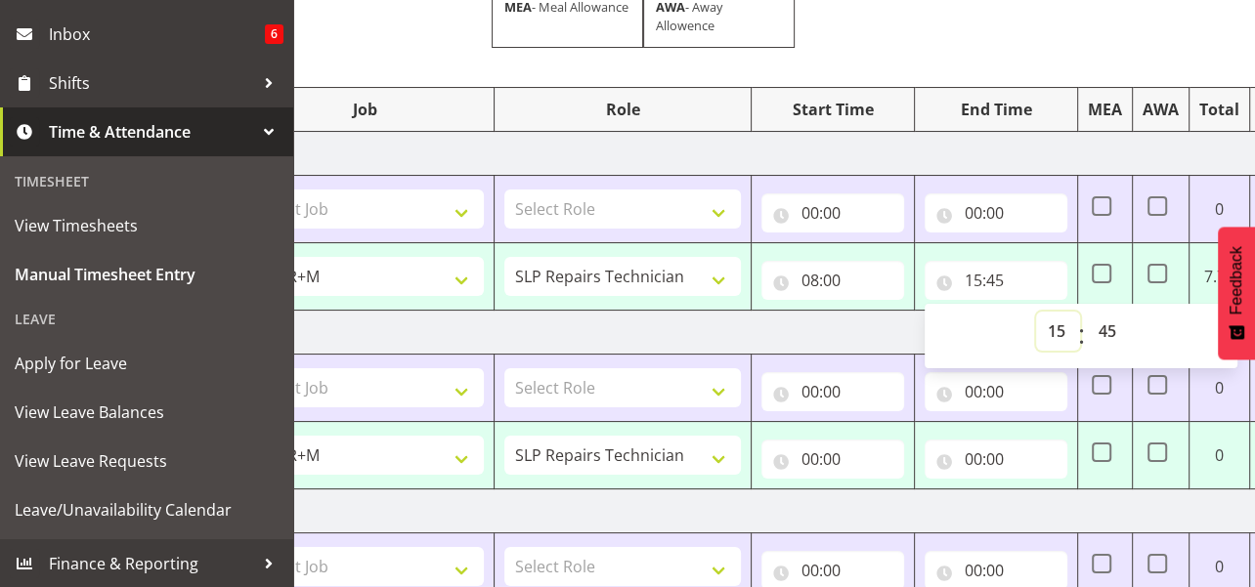
scroll to position [195, 0]
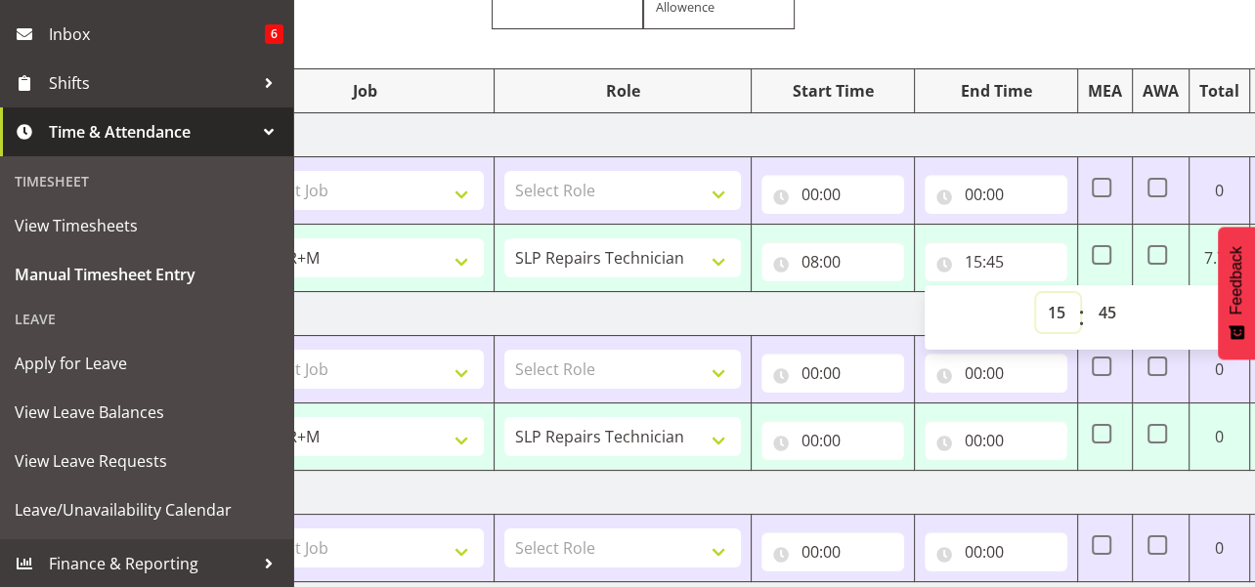
click at [1062, 310] on select "00 01 02 03 04 05 06 07 08 09 10 11 12 13 14 15 16 17 18 19 20 21 22 23" at bounding box center [1058, 312] width 44 height 39
select select "14"
click at [1036, 293] on select "00 01 02 03 04 05 06 07 08 09 10 11 12 13 14 15 16 17 18 19 20 21 22 23" at bounding box center [1058, 312] width 44 height 39
type input "14:45"
click at [1105, 310] on select "00 01 02 03 04 05 06 07 08 09 10 11 12 13 14 15 16 17 18 19 20 21 22 23 24 25 2…" at bounding box center [1109, 312] width 44 height 39
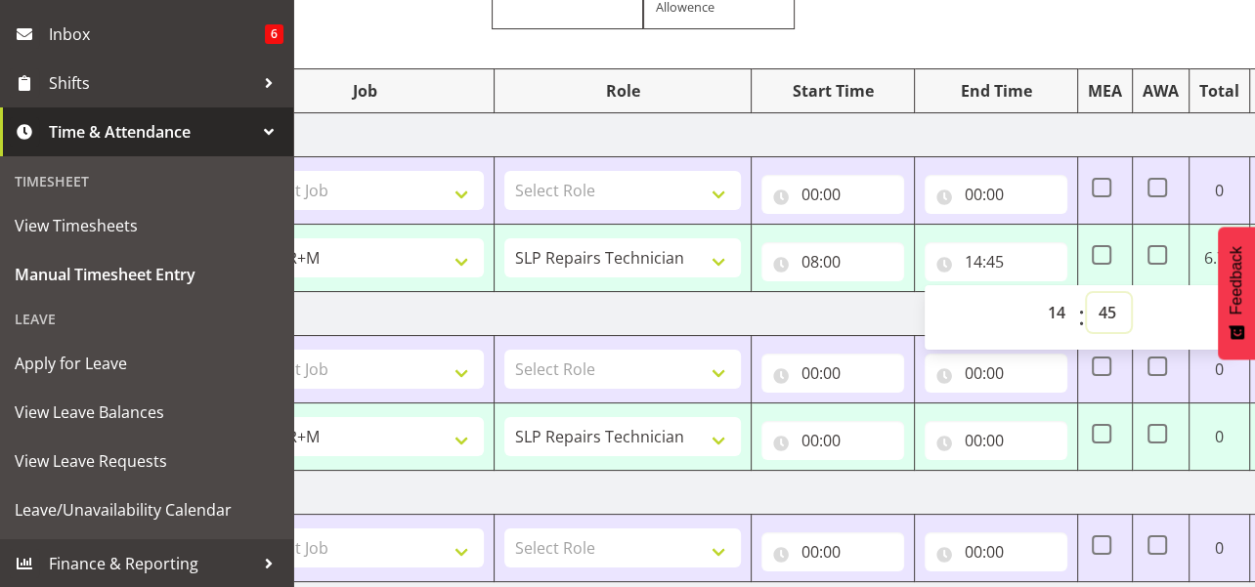
select select "15"
click at [1087, 293] on select "00 01 02 03 04 05 06 07 08 09 10 11 12 13 14 15 16 17 18 19 20 21 22 23 24 25 2…" at bounding box center [1109, 312] width 44 height 39
type input "14:15"
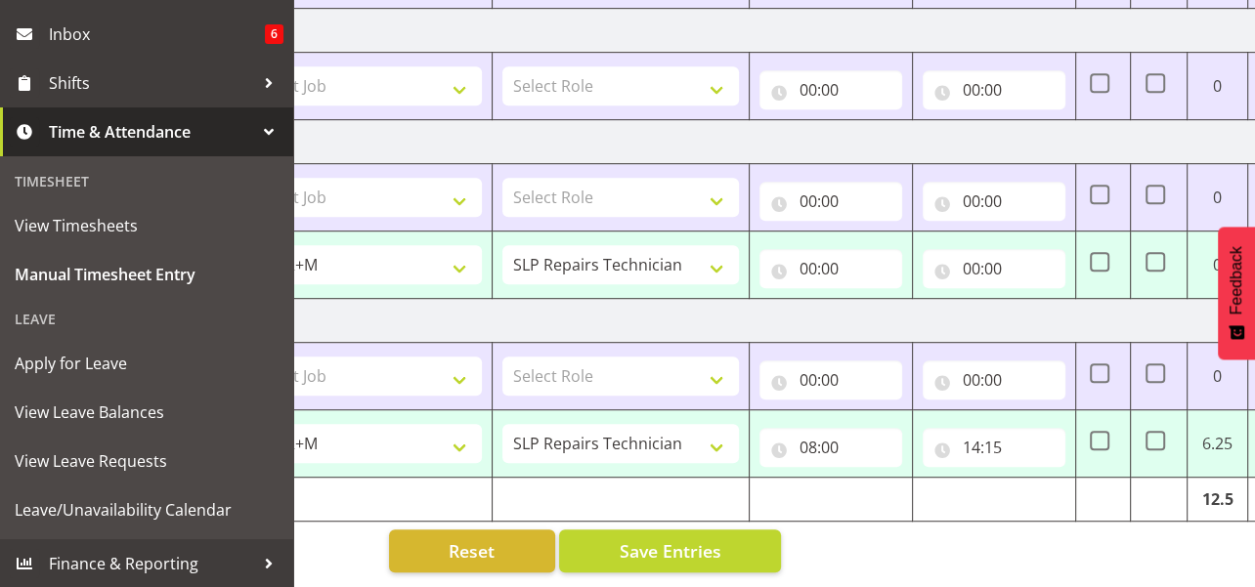
scroll to position [0, 484]
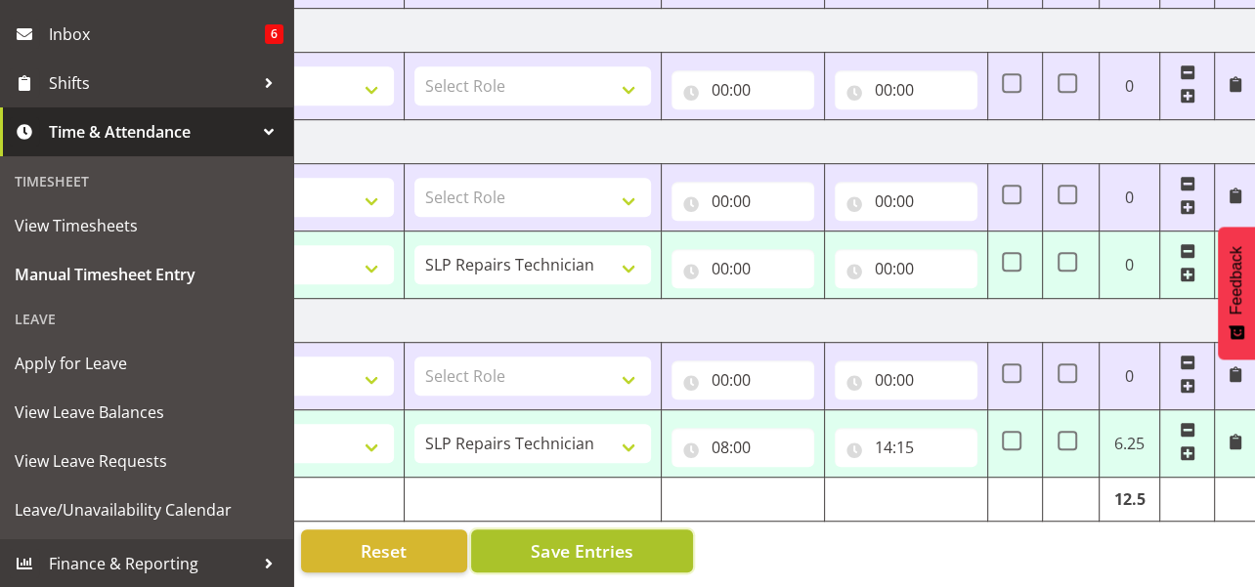
click at [604, 539] on span "Save Entries" at bounding box center [582, 551] width 102 height 25
select select "70231"
select select "45"
type input "08:00"
type input "14:15"
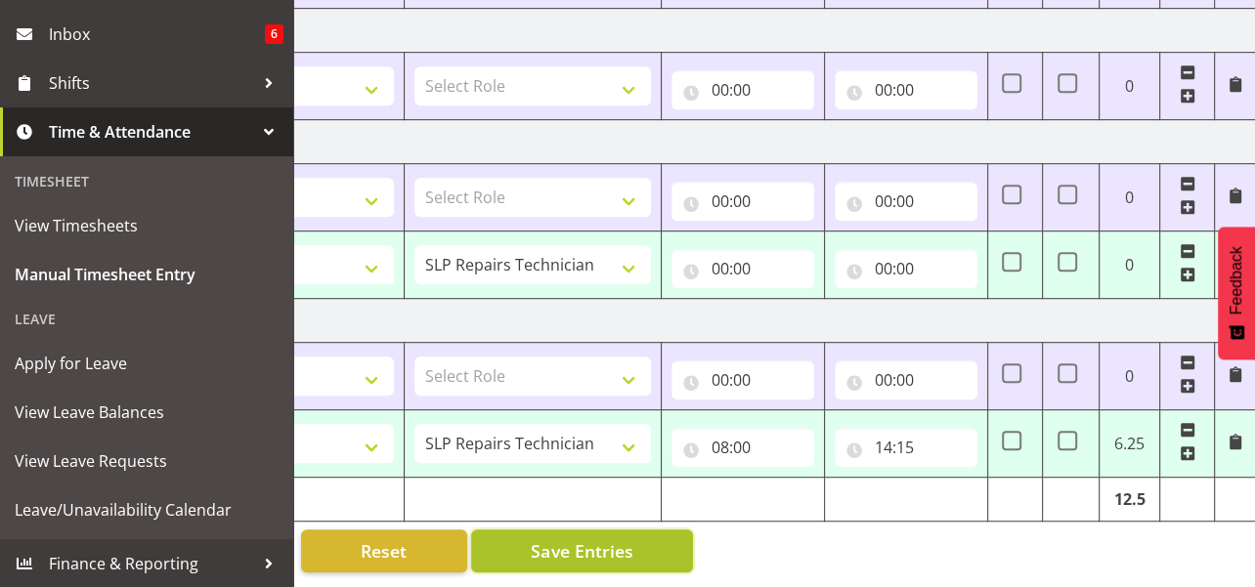
type input "09:30"
type input "15:45"
type input "09:30"
type input "15:45"
select select "70231"
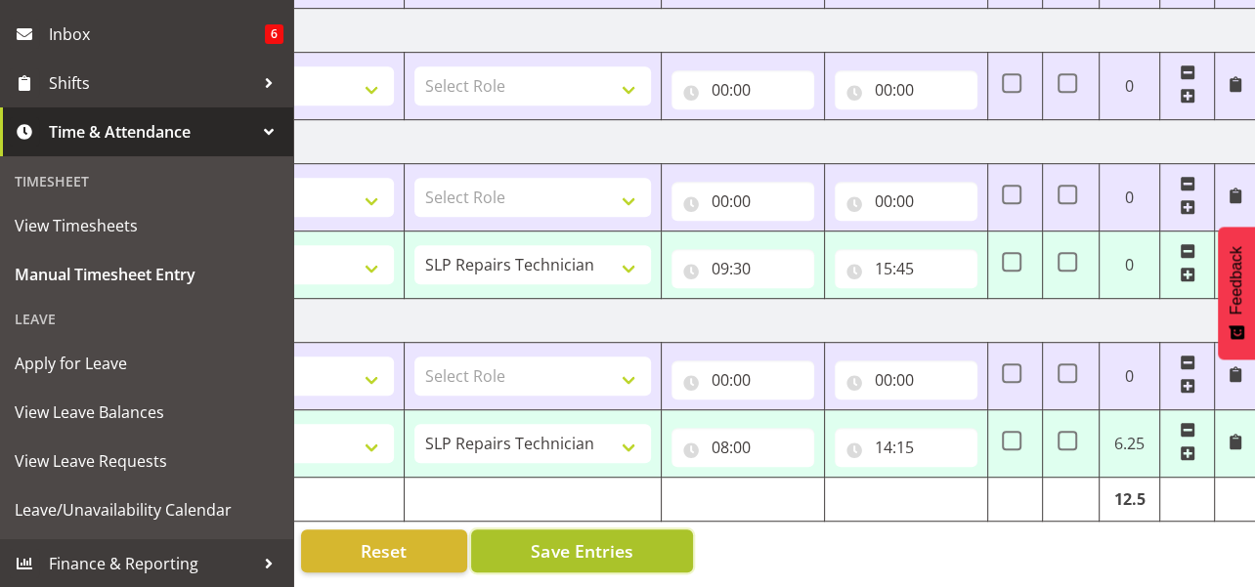
select select "45"
type input "08:00"
type input "14:15"
